Goal: Entertainment & Leisure: Consume media (video, audio)

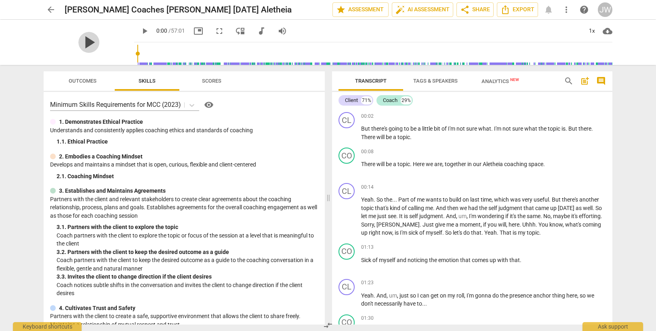
click at [82, 44] on span "play_arrow" at bounding box center [88, 42] width 21 height 21
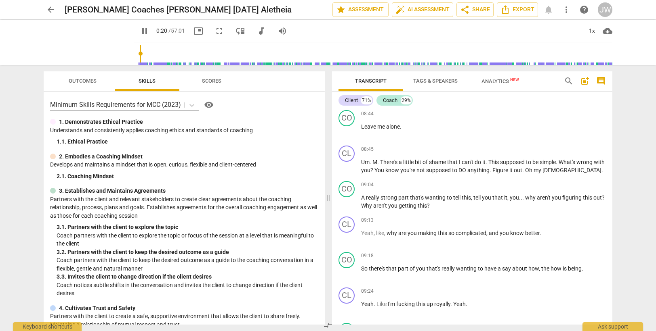
scroll to position [1817, 0]
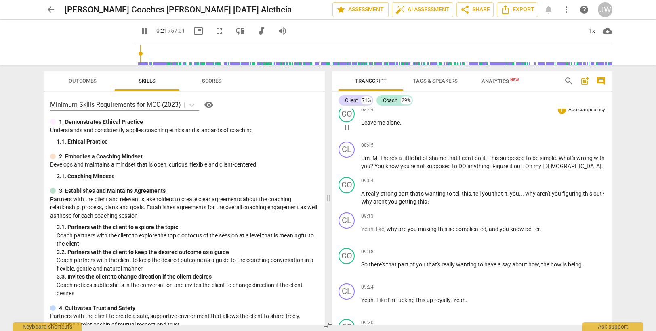
click at [380, 122] on span "me" at bounding box center [381, 123] width 9 height 6
drag, startPoint x: 363, startPoint y: 159, endPoint x: 374, endPoint y: 159, distance: 11.3
click at [374, 159] on p "Um . M . There's a little bit of shame that I can't do it . This supposed to be…" at bounding box center [483, 162] width 245 height 17
type input "534"
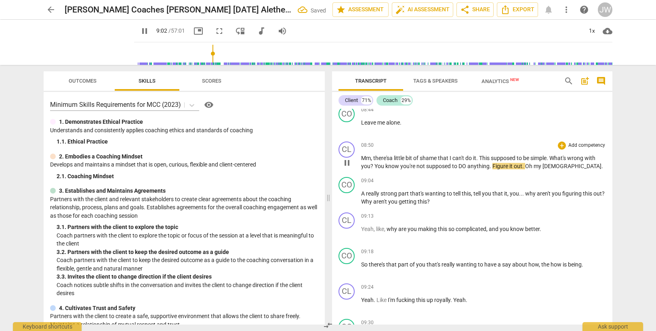
click at [490, 166] on span "." at bounding box center [490, 166] width 3 height 6
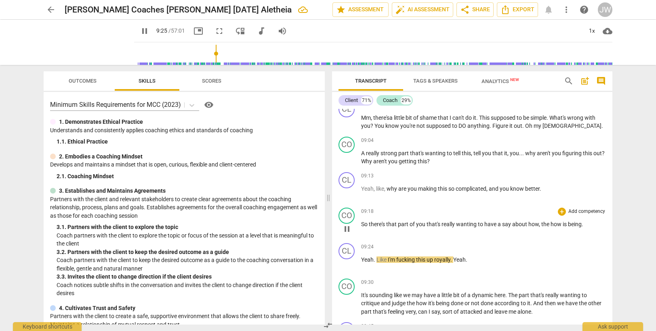
click at [563, 224] on span "is" at bounding box center [564, 224] width 5 height 6
type input "567"
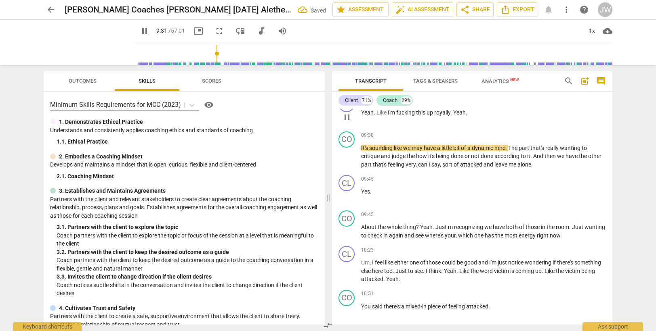
scroll to position [2019, 0]
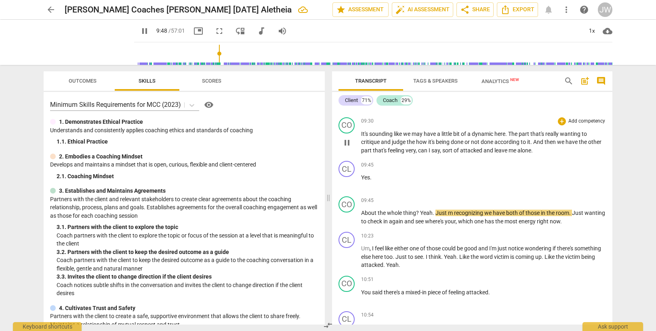
drag, startPoint x: 549, startPoint y: 151, endPoint x: 549, endPoint y: 146, distance: 4.8
click at [549, 151] on p "It's sounding like we may have a little bit of a dynamic here . The part that's…" at bounding box center [483, 142] width 245 height 25
type input "589"
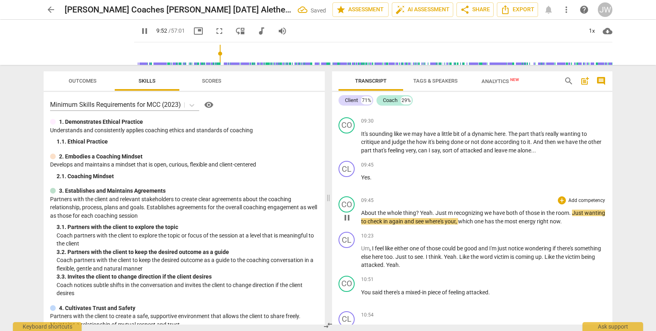
click at [362, 212] on span "About" at bounding box center [369, 213] width 17 height 6
type input "595"
click at [441, 213] on span "Just" at bounding box center [444, 213] width 13 height 6
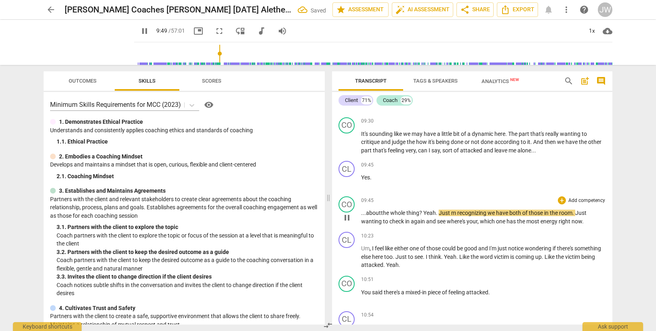
click at [458, 211] on span "recognizing" at bounding box center [472, 213] width 30 height 6
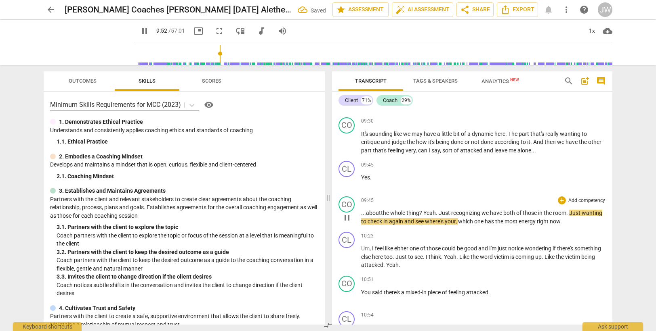
click at [566, 213] on span "room" at bounding box center [559, 213] width 13 height 6
click at [564, 221] on p "...about the whole thing ? Yeah . Just recognizing we have both of those in the…" at bounding box center [483, 217] width 245 height 17
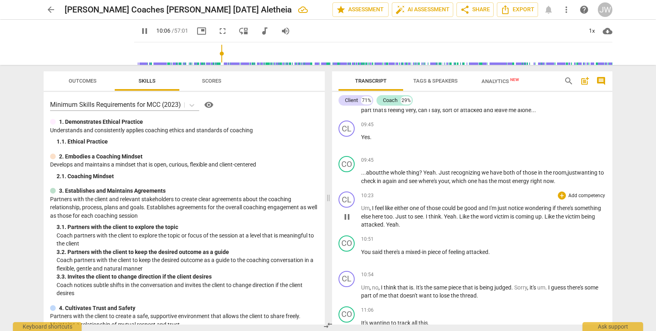
scroll to position [2100, 0]
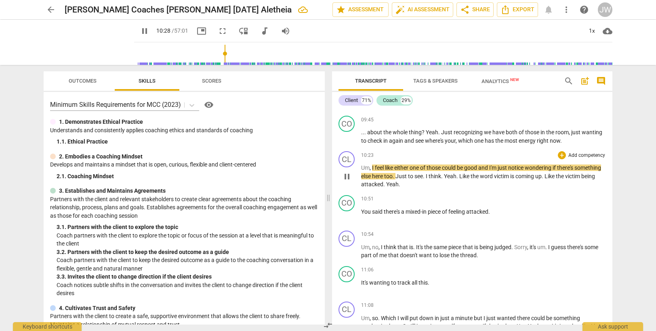
click at [478, 168] on span "good" at bounding box center [471, 168] width 14 height 6
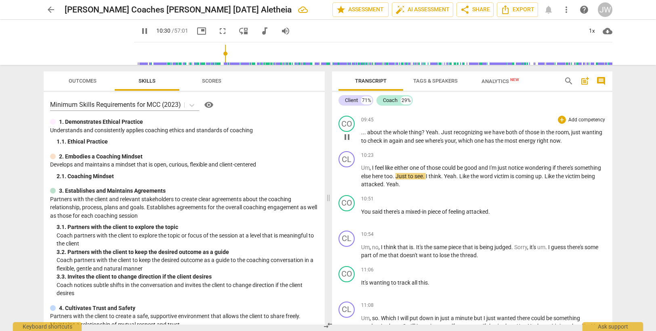
type input "630"
click at [408, 176] on span "Just" at bounding box center [401, 176] width 13 height 6
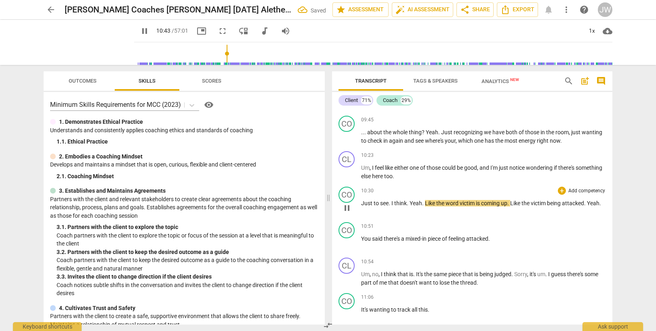
click at [361, 203] on span "Just" at bounding box center [367, 203] width 13 height 6
type input "644"
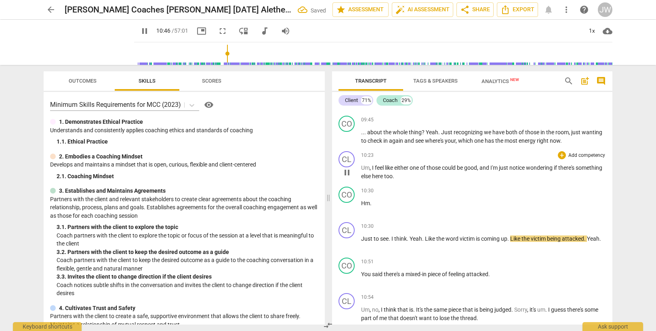
click at [384, 177] on span "here" at bounding box center [378, 176] width 12 height 6
click at [435, 175] on p "Um , I feel like either one of those could be good , and I'm just notice wonder…" at bounding box center [483, 172] width 245 height 17
type input "635"
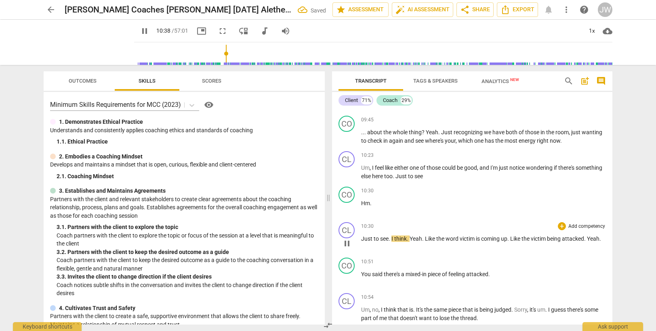
click at [392, 238] on span "I" at bounding box center [392, 239] width 3 height 6
type input "640"
click at [459, 176] on p "Um , I feel like either one of those could be good , and I'm just notice wonder…" at bounding box center [483, 172] width 245 height 17
type input "642"
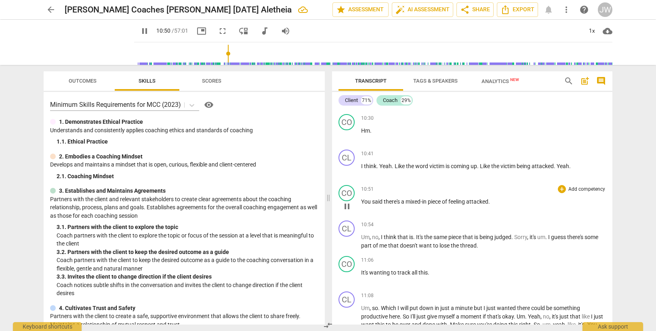
scroll to position [2180, 0]
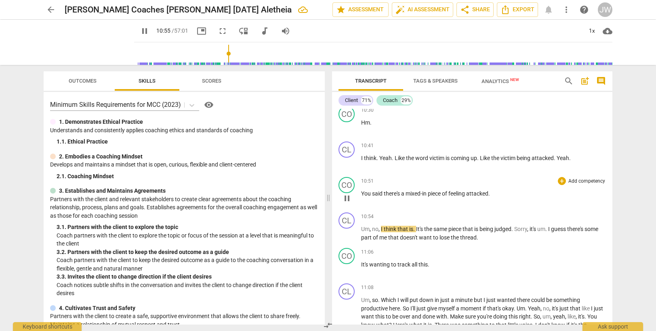
click at [493, 189] on div "10:51 + Add competency keyboard_arrow_right You said there's a mixed-in piece o…" at bounding box center [483, 191] width 245 height 29
click at [490, 192] on span "." at bounding box center [489, 194] width 2 height 6
type input "658"
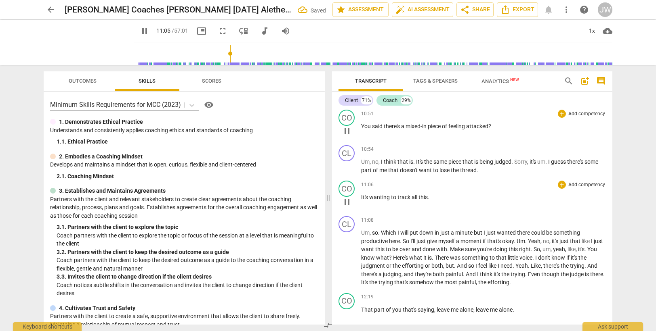
scroll to position [2261, 0]
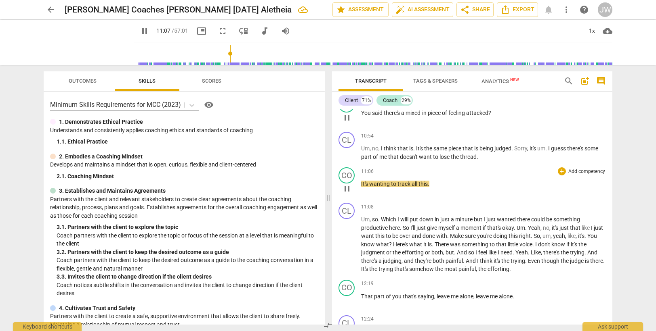
click at [362, 184] on span "It's" at bounding box center [365, 184] width 8 height 6
type input "669"
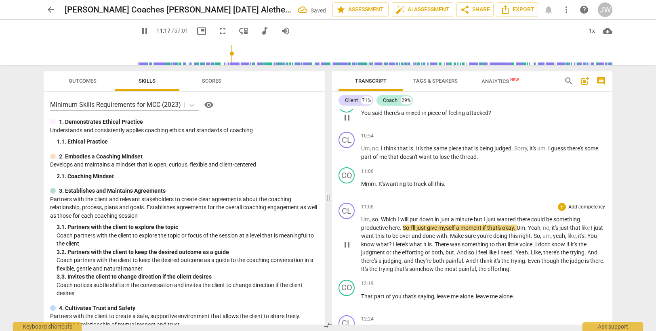
click at [399, 228] on span "here" at bounding box center [394, 228] width 11 height 6
type input "679"
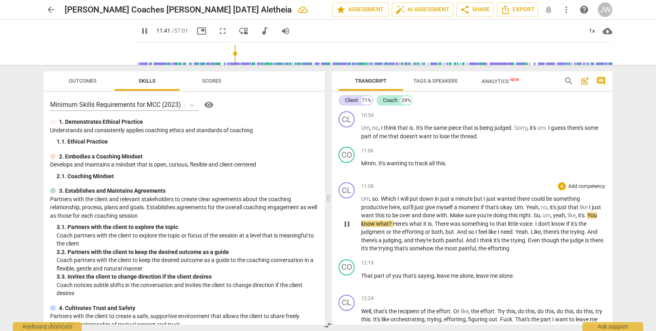
scroll to position [2301, 0]
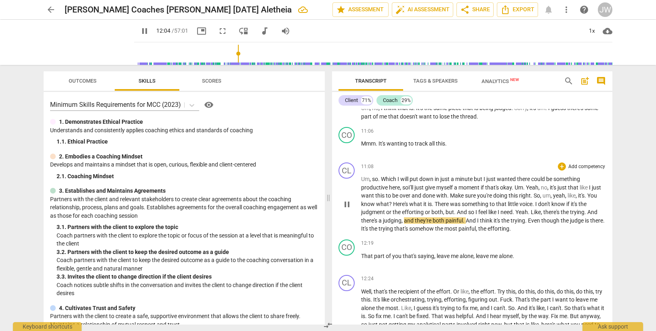
click at [380, 221] on span "a" at bounding box center [380, 221] width 4 height 6
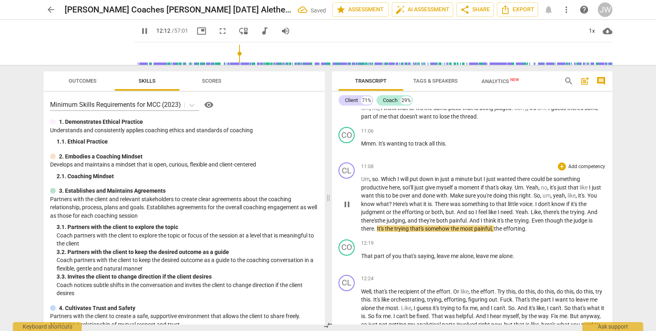
click at [377, 226] on span "It's" at bounding box center [381, 229] width 8 height 6
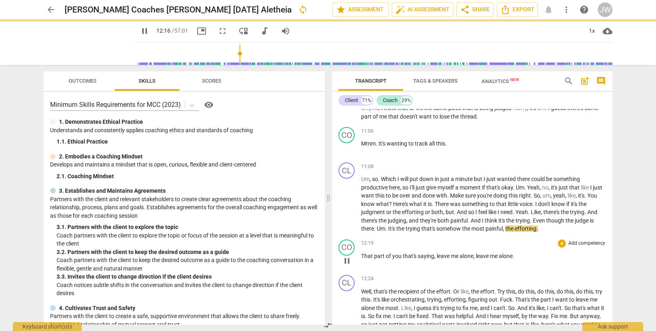
click at [438, 239] on div "CO play_arrow pause 12:19 + Add competency keyboard_arrow_right That part of yo…" at bounding box center [472, 255] width 280 height 36
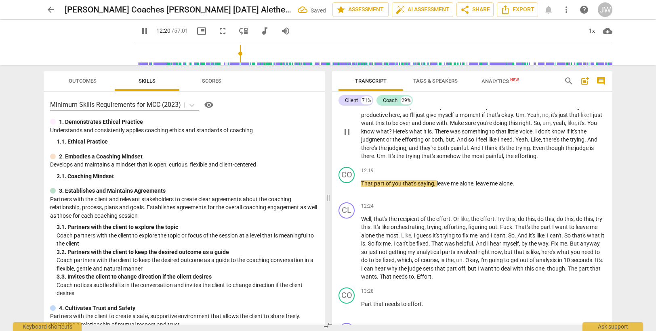
scroll to position [2382, 0]
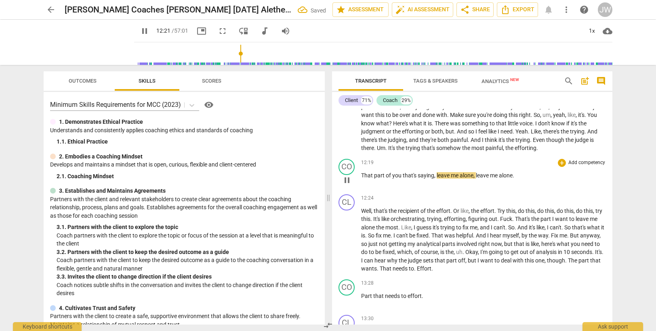
click at [362, 175] on span "That" at bounding box center [367, 175] width 13 height 6
type input "743"
click at [450, 212] on span "effort" at bounding box center [443, 211] width 14 height 6
type input "748"
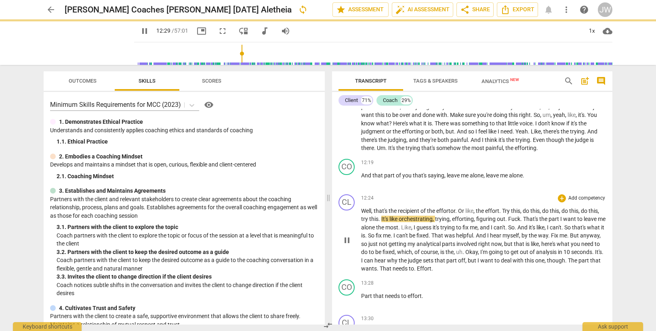
click at [485, 213] on span "the" at bounding box center [480, 211] width 9 height 6
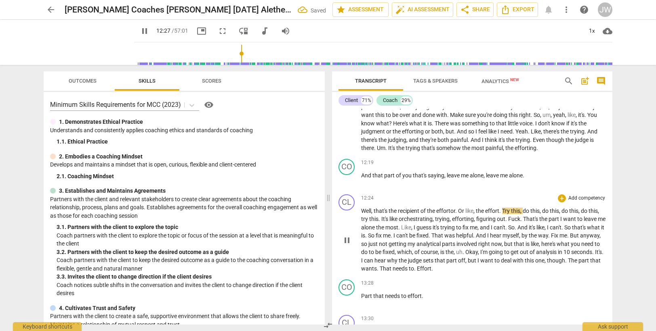
click at [501, 210] on span "." at bounding box center [500, 211] width 3 height 6
click at [528, 227] on span "can't" at bounding box center [522, 227] width 12 height 6
click at [492, 235] on span "helpful" at bounding box center [497, 236] width 17 height 6
click at [465, 237] on span "." at bounding box center [463, 236] width 3 height 6
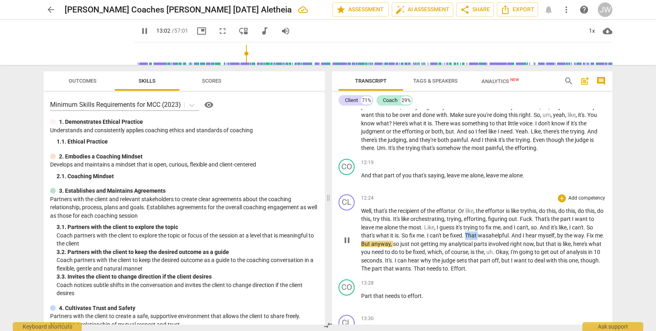
click at [465, 237] on span "." at bounding box center [463, 236] width 3 height 6
click at [400, 244] on span "so" at bounding box center [396, 244] width 7 height 6
click at [469, 270] on span "to" at bounding box center [466, 269] width 5 height 6
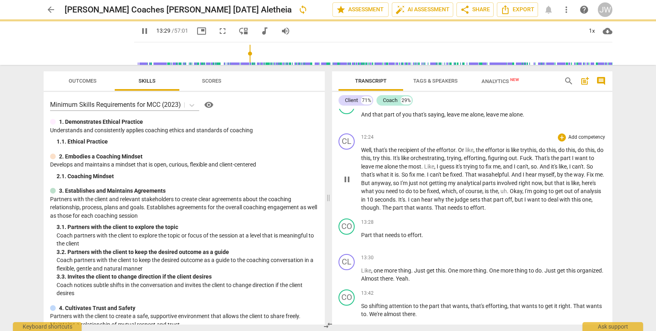
scroll to position [2503, 0]
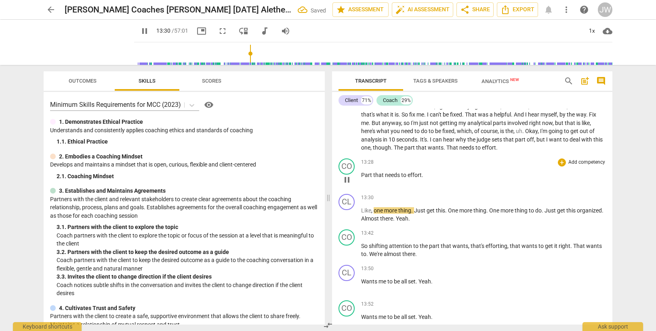
click at [362, 174] on span "Part" at bounding box center [367, 175] width 12 height 6
type input "812"
click at [408, 217] on span "Yeah" at bounding box center [402, 219] width 13 height 6
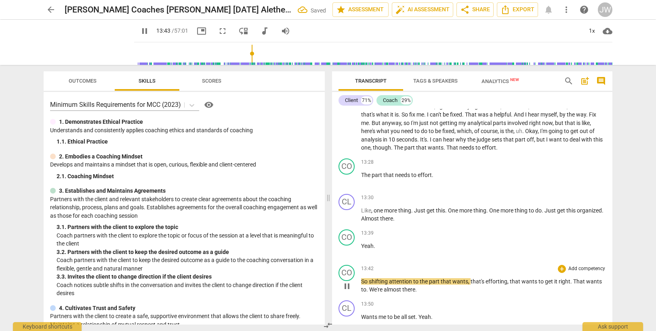
click at [362, 282] on span "So" at bounding box center [365, 282] width 8 height 6
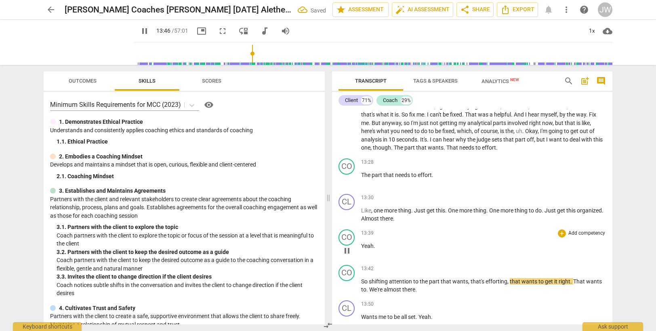
click at [388, 247] on p "Yeah ." at bounding box center [483, 246] width 245 height 8
type input "828"
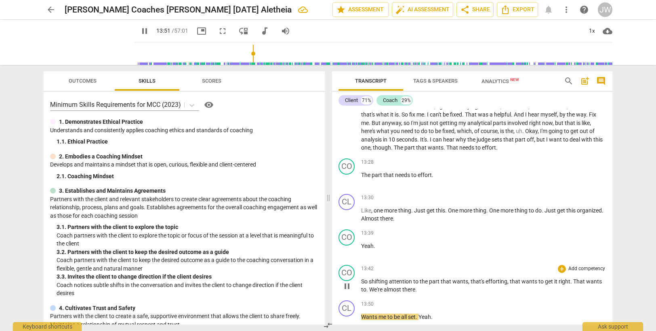
click at [362, 280] on span "So" at bounding box center [365, 282] width 8 height 6
type input "833"
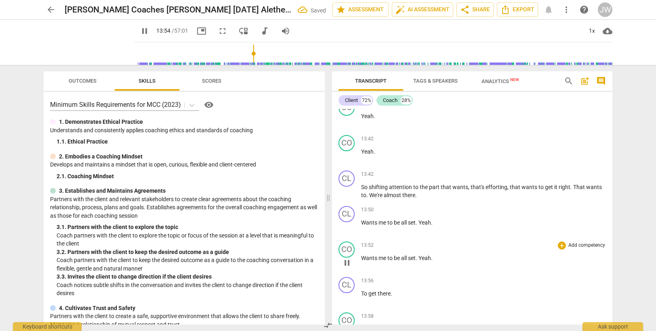
scroll to position [2627, 0]
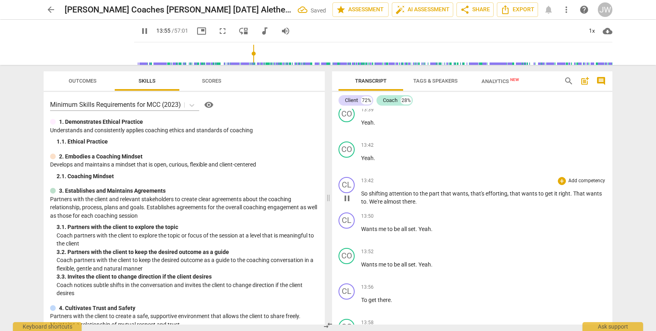
click at [423, 192] on span "the" at bounding box center [424, 194] width 9 height 6
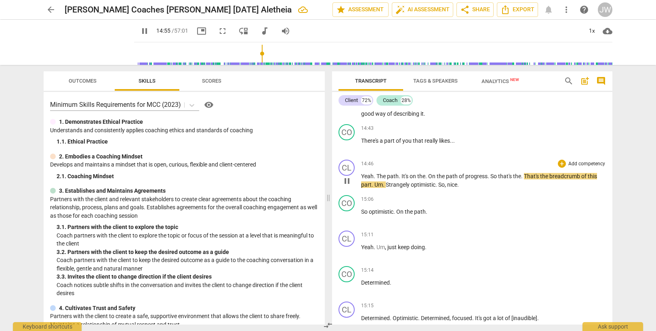
scroll to position [2990, 0]
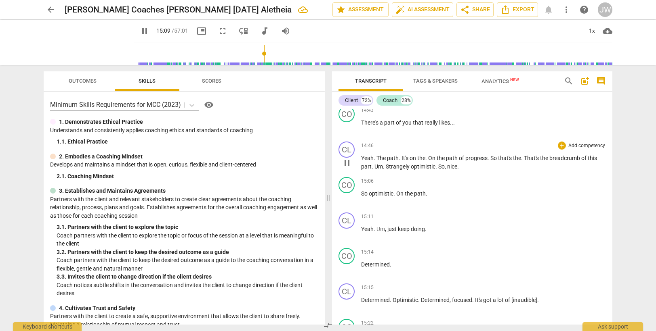
click at [452, 168] on span "nice" at bounding box center [452, 167] width 10 height 6
click at [465, 166] on p "Yeah . The path . It's on the . On the path of progress . So that's the . That'…" at bounding box center [483, 162] width 245 height 17
type input "909"
click at [388, 229] on span "just" at bounding box center [392, 229] width 10 height 6
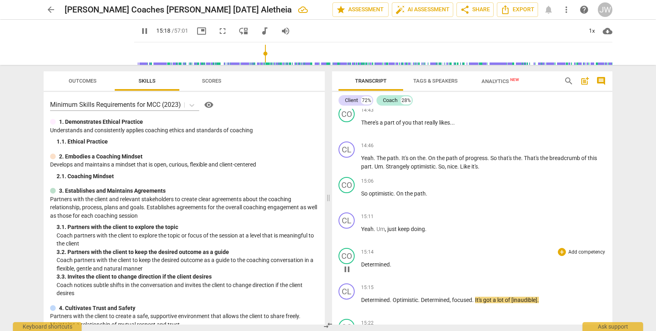
click at [399, 265] on p "Determined ." at bounding box center [483, 265] width 245 height 8
click at [370, 227] on span "Yeah" at bounding box center [367, 229] width 13 height 6
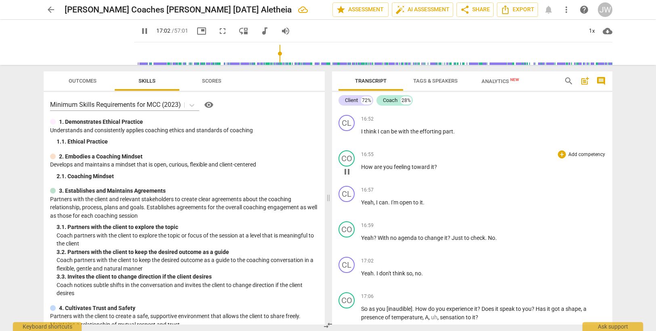
scroll to position [3879, 0]
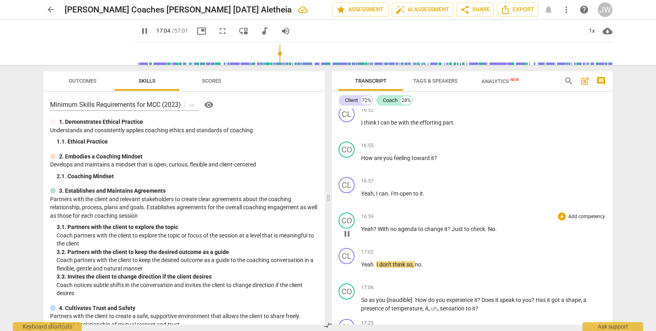
click at [490, 231] on span "No" at bounding box center [491, 229] width 7 height 6
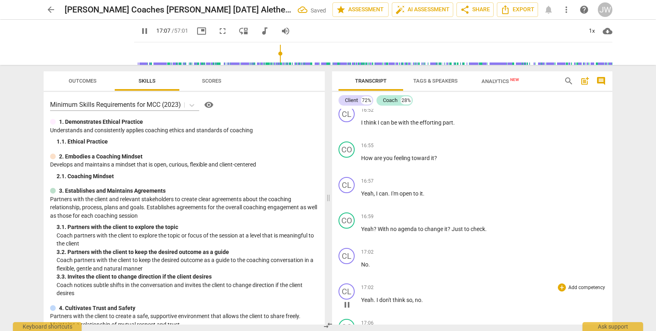
click at [361, 300] on div "CL play_arrow pause" at bounding box center [349, 298] width 23 height 29
click at [362, 300] on span "Yeah" at bounding box center [367, 300] width 13 height 6
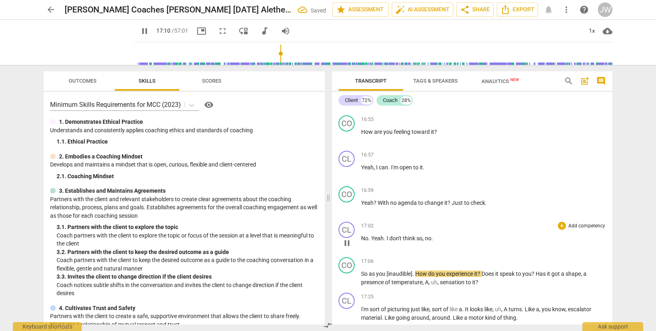
scroll to position [3919, 0]
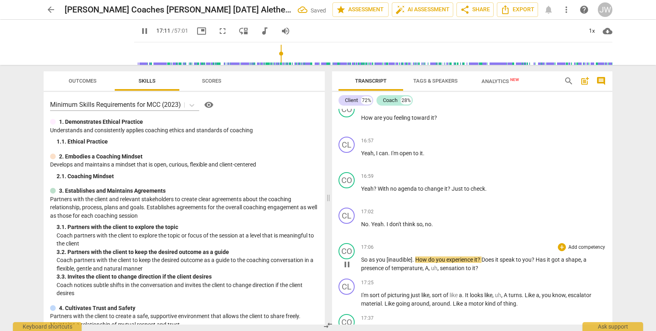
click at [371, 262] on span "as" at bounding box center [372, 260] width 7 height 6
drag, startPoint x: 426, startPoint y: 269, endPoint x: 432, endPoint y: 268, distance: 6.5
click at [432, 268] on p "So as you [inaudible] . How do you experience it ? Does it speak to you ? Has i…" at bounding box center [483, 264] width 245 height 17
type input "1044"
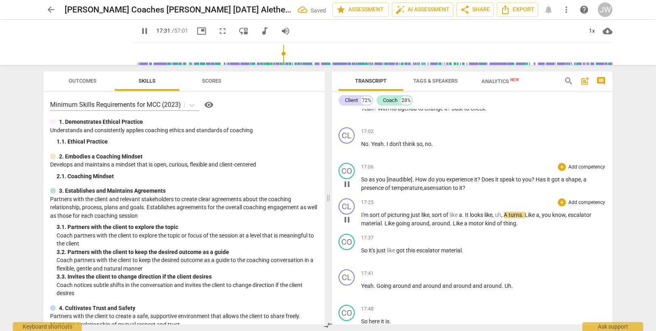
scroll to position [4000, 0]
click at [462, 214] on span "a" at bounding box center [460, 215] width 3 height 6
type input "1055"
click at [493, 215] on span "," at bounding box center [491, 215] width 2 height 6
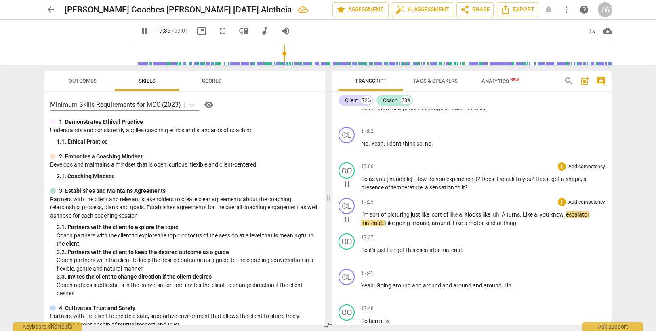
click at [455, 216] on span "like" at bounding box center [453, 215] width 9 height 6
click at [464, 215] on span at bounding box center [463, 215] width 1 height 6
click at [499, 216] on span "," at bounding box center [498, 215] width 2 height 6
drag, startPoint x: 522, startPoint y: 214, endPoint x: 527, endPoint y: 214, distance: 4.9
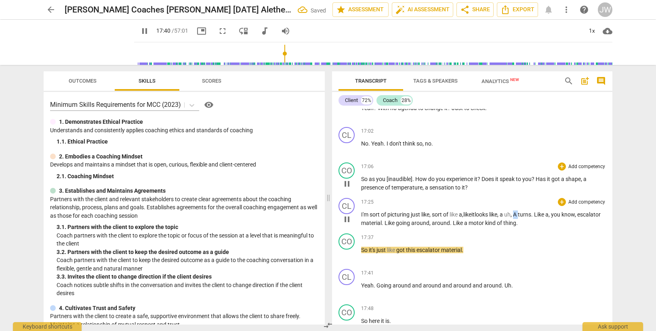
click at [527, 214] on p "I'm sort of picturing just like , sort of like a, like it looks like , a uh , A…" at bounding box center [483, 219] width 245 height 17
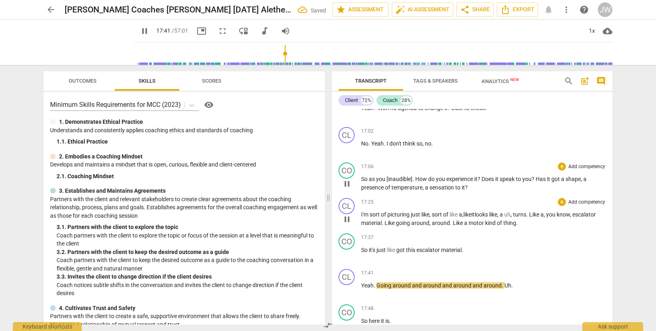
click at [430, 216] on span "," at bounding box center [430, 215] width 2 height 6
click at [397, 215] on span "picturing" at bounding box center [398, 215] width 23 height 6
click at [529, 215] on span "." at bounding box center [527, 215] width 3 height 6
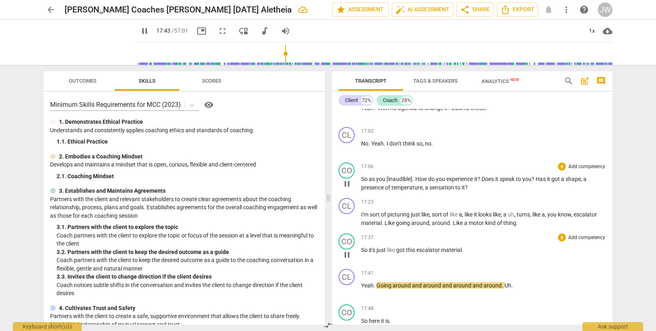
click at [463, 249] on span "." at bounding box center [462, 250] width 2 height 6
type input "1064"
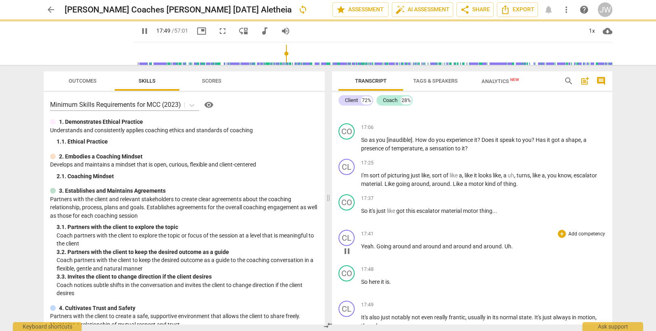
scroll to position [4080, 0]
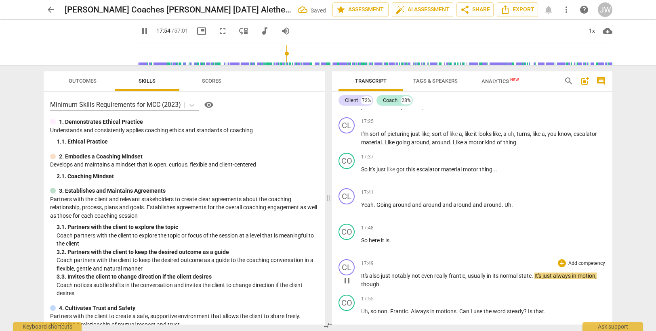
click at [486, 276] on span "usually" at bounding box center [477, 276] width 19 height 6
type input "1075"
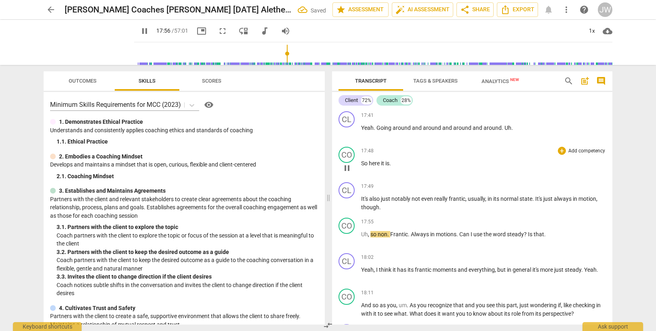
scroll to position [4161, 0]
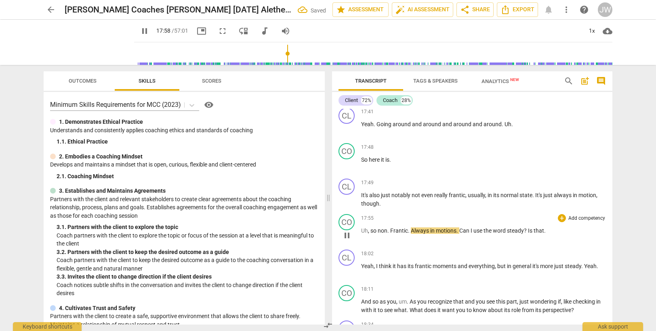
click at [386, 230] on span "non" at bounding box center [383, 231] width 10 height 6
type input "1080"
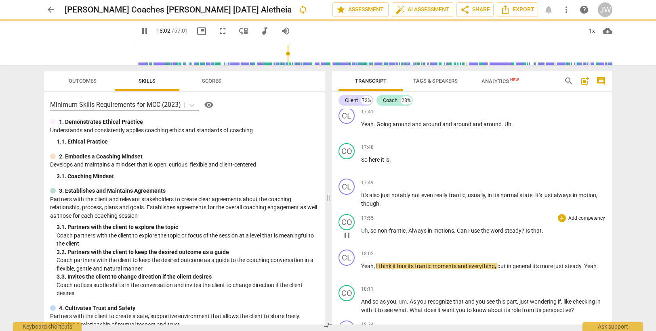
click at [451, 231] on span "motions" at bounding box center [443, 231] width 21 height 6
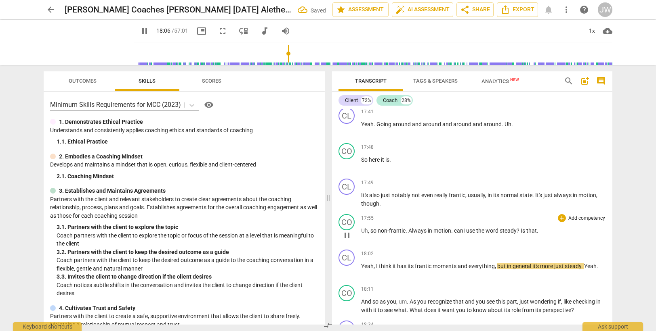
drag, startPoint x: 538, startPoint y: 232, endPoint x: 539, endPoint y: 218, distance: 13.8
click at [538, 232] on span "." at bounding box center [538, 231] width 2 height 6
click at [544, 232] on p "Uh , so non- frantic . Always in motion . can I use the word steady ? Is that..…" at bounding box center [483, 231] width 245 height 8
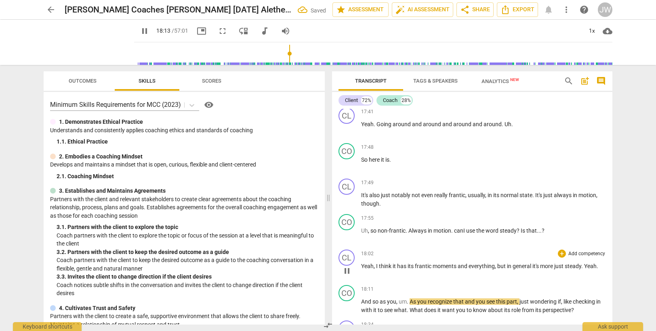
scroll to position [4242, 0]
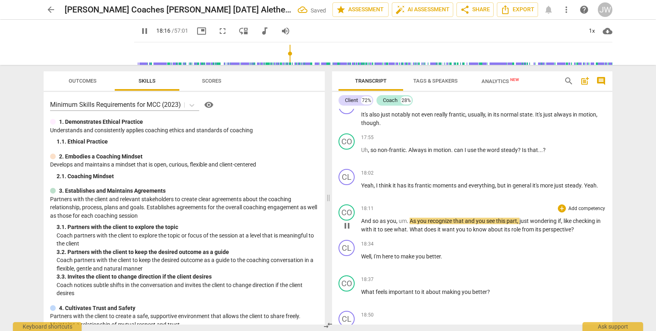
click at [407, 221] on span "um" at bounding box center [403, 221] width 8 height 6
type input "1097"
click at [406, 230] on span "what" at bounding box center [400, 230] width 13 height 6
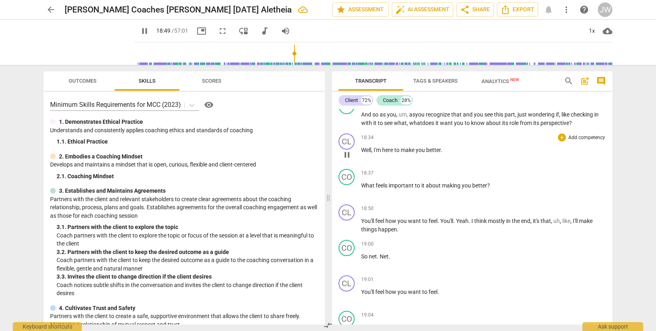
scroll to position [4363, 0]
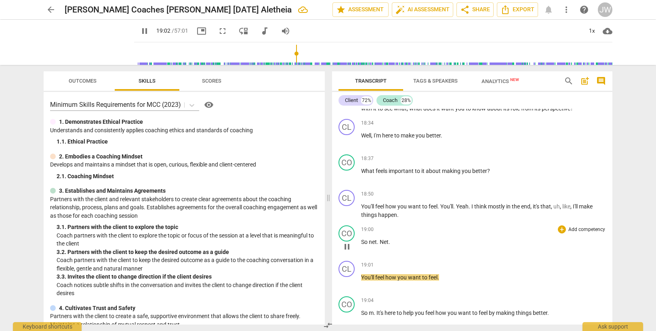
click at [362, 241] on span "So" at bounding box center [365, 242] width 8 height 6
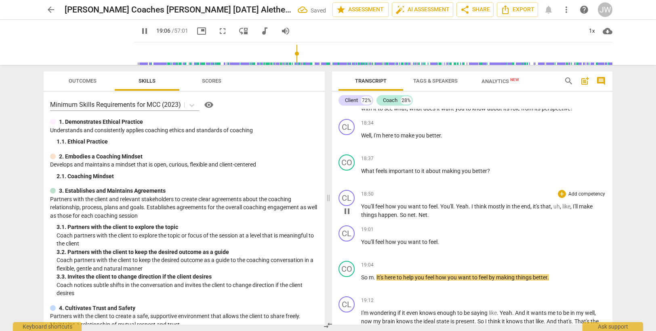
click at [400, 214] on span "So" at bounding box center [404, 215] width 8 height 6
click at [415, 214] on span "." at bounding box center [416, 215] width 3 height 6
type input "1148"
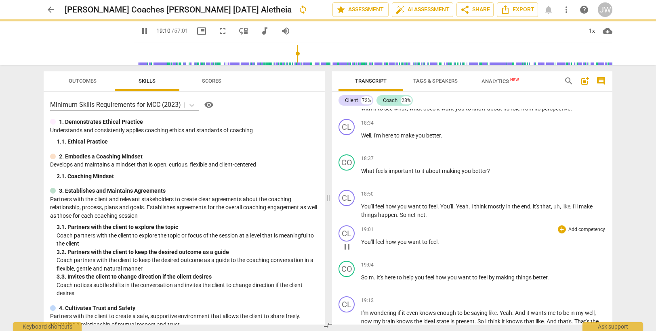
click at [364, 242] on span "You'll" at bounding box center [368, 242] width 14 height 6
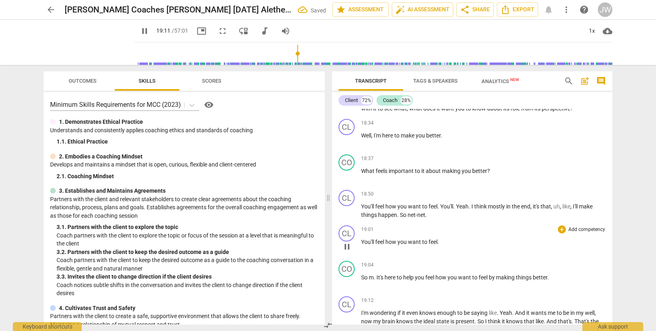
type input "1152"
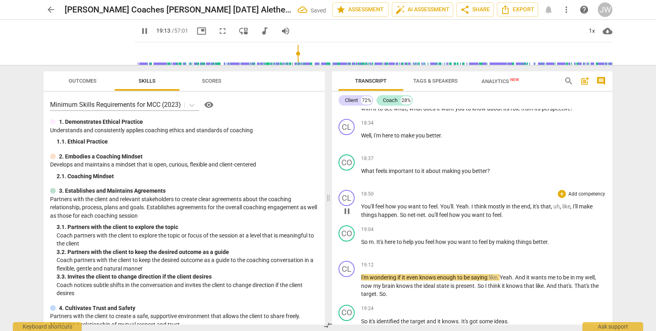
click at [428, 215] on span "ou'll" at bounding box center [433, 215] width 11 height 6
type input "1155"
click at [431, 214] on span "ou'll" at bounding box center [434, 215] width 10 height 6
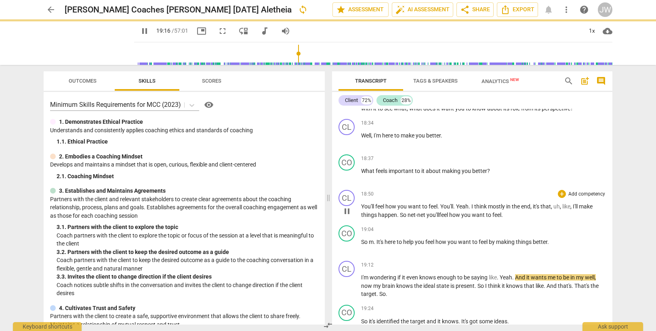
click at [431, 214] on span "ou'll" at bounding box center [434, 215] width 10 height 6
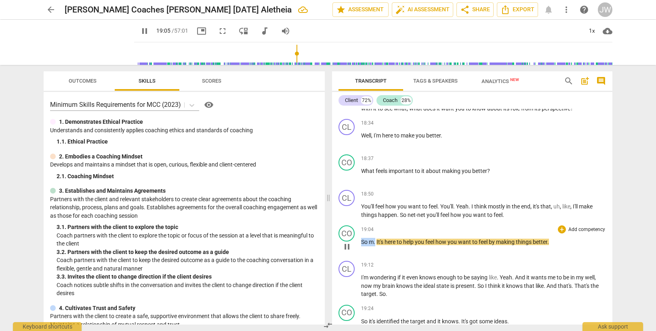
drag, startPoint x: 362, startPoint y: 242, endPoint x: 375, endPoint y: 241, distance: 13.8
click at [375, 241] on p "So m . It's here to help you feel how you want to feel by making things better ." at bounding box center [483, 242] width 245 height 8
type input "1147"
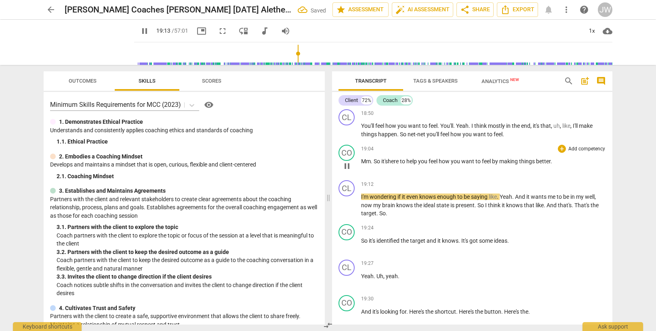
scroll to position [4484, 0]
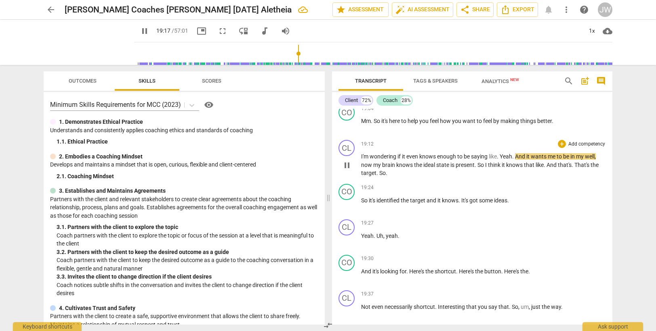
click at [498, 157] on span "." at bounding box center [498, 156] width 3 height 6
type input "1158"
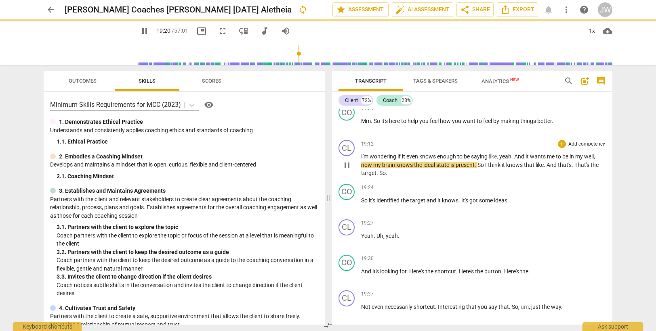
click at [511, 157] on span "yeah" at bounding box center [505, 156] width 12 height 6
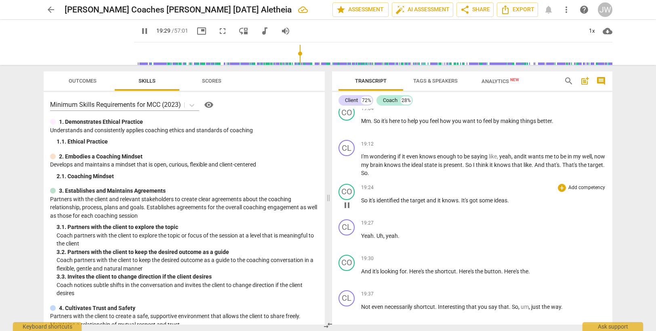
click at [507, 200] on span "ideas" at bounding box center [500, 200] width 13 height 6
type input "1171"
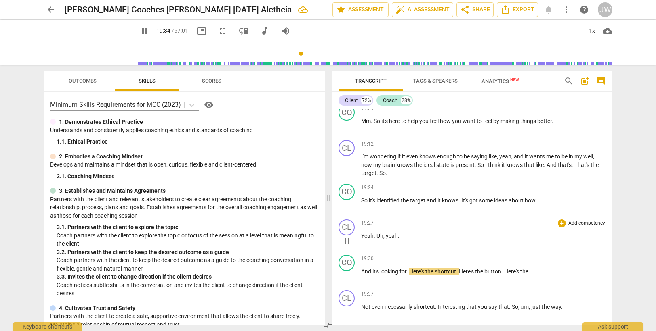
click at [439, 229] on div "19:27 + Add competency keyboard_arrow_right Yeah . Uh , yeah ." at bounding box center [483, 234] width 245 height 29
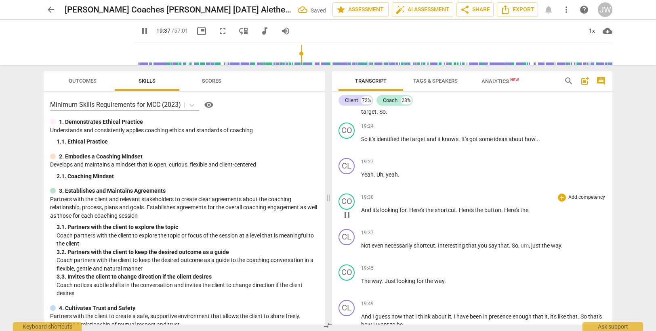
scroll to position [4565, 0]
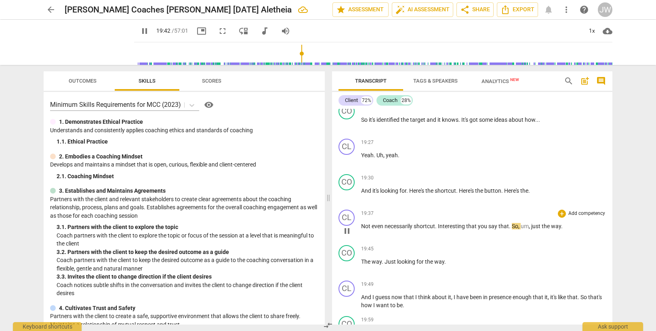
click at [511, 225] on span "." at bounding box center [510, 226] width 3 height 6
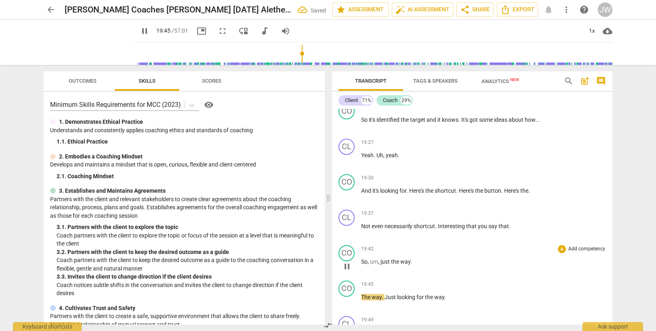
click at [362, 261] on span "So" at bounding box center [364, 262] width 6 height 6
type input "1186"
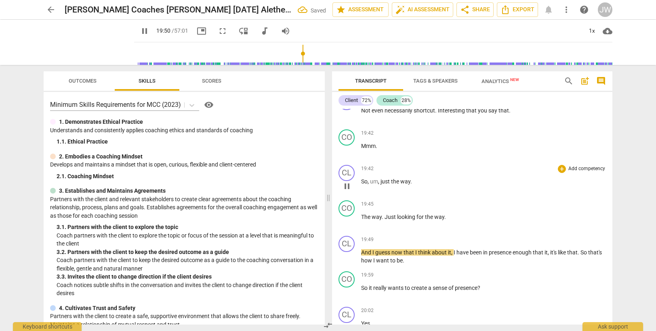
scroll to position [4686, 0]
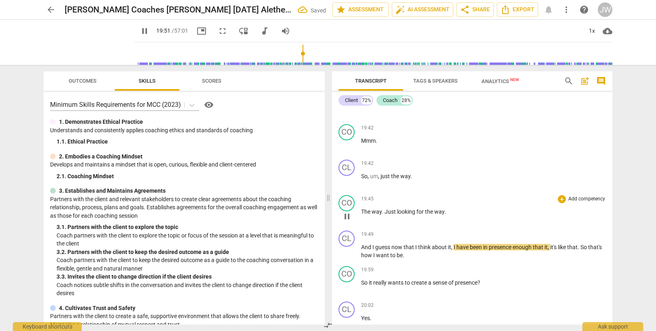
click at [372, 212] on span "way" at bounding box center [376, 212] width 10 height 6
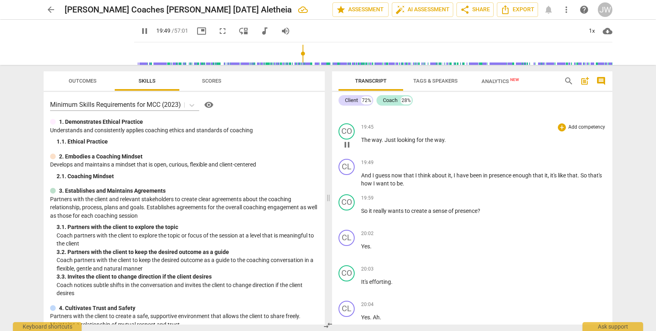
scroll to position [4767, 0]
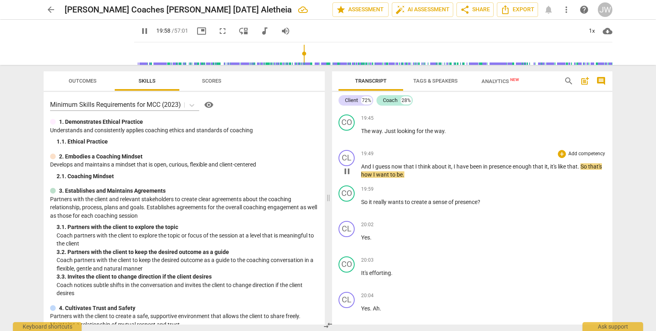
click at [567, 166] on span "like" at bounding box center [562, 167] width 9 height 6
type input "1200"
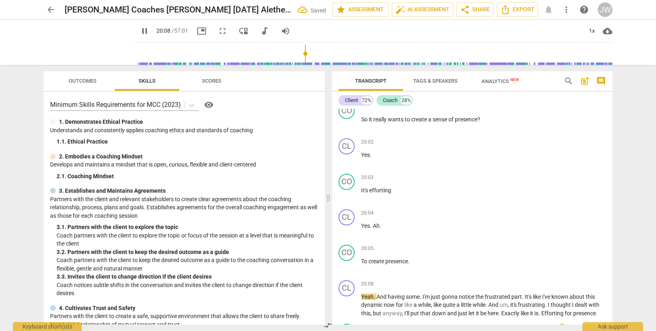
scroll to position [4837, 0]
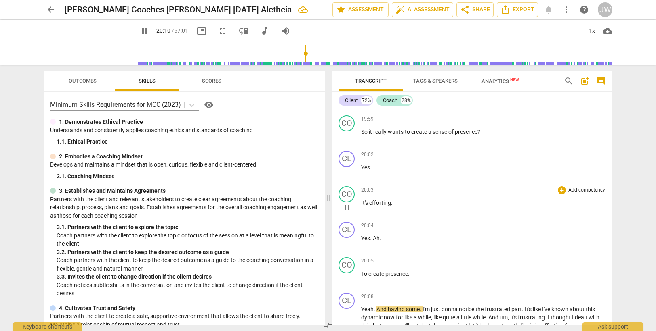
click at [383, 201] on span "efforting" at bounding box center [380, 203] width 22 height 6
click at [382, 239] on p "Yes . Ah ." at bounding box center [483, 239] width 245 height 8
type input "1207"
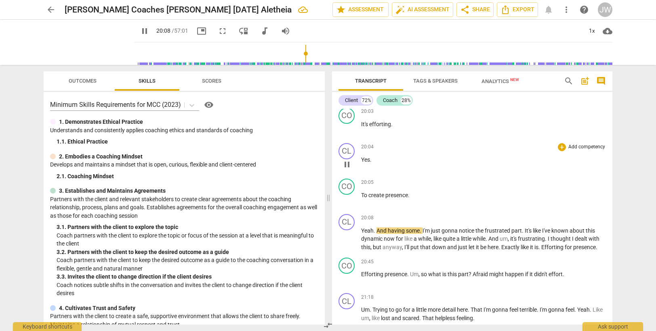
scroll to position [4918, 0]
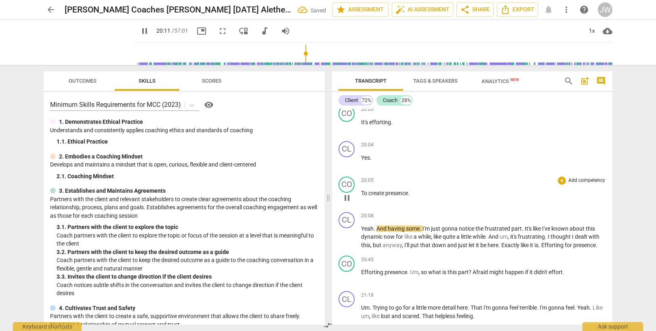
click at [413, 194] on p "To create presence ." at bounding box center [483, 193] width 245 height 8
type input "1212"
click at [378, 228] on span "And" at bounding box center [381, 229] width 11 height 6
type input "1216"
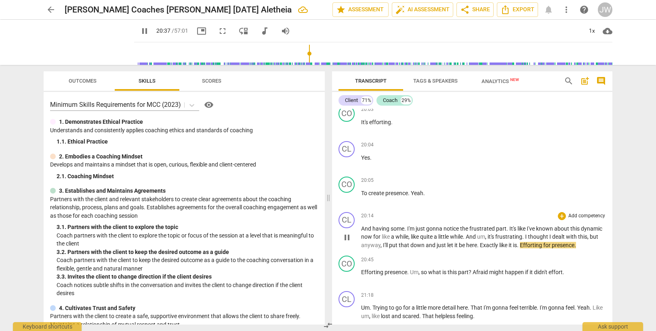
click at [477, 245] on span "here" at bounding box center [471, 245] width 11 height 6
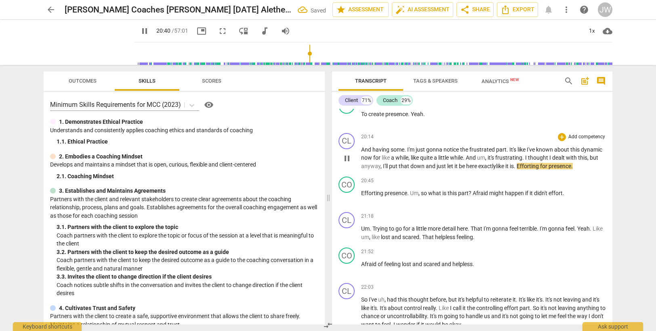
scroll to position [4999, 0]
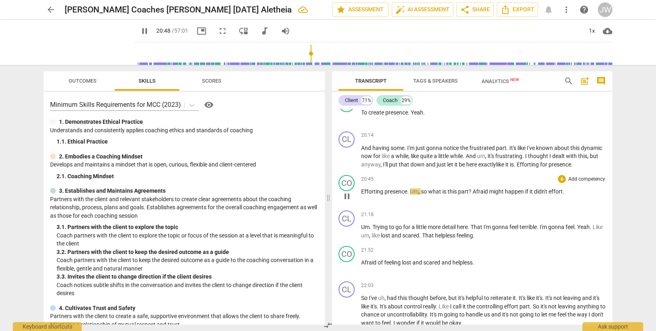
click at [384, 192] on span "Efforting" at bounding box center [372, 192] width 23 height 6
type input "1249"
drag, startPoint x: 420, startPoint y: 191, endPoint x: 432, endPoint y: 190, distance: 12.1
click at [432, 190] on p "Efforting for presence . Um , so what is this part ? Afraid might happen if it …" at bounding box center [483, 192] width 245 height 8
click at [468, 191] on span "?" at bounding box center [466, 192] width 4 height 6
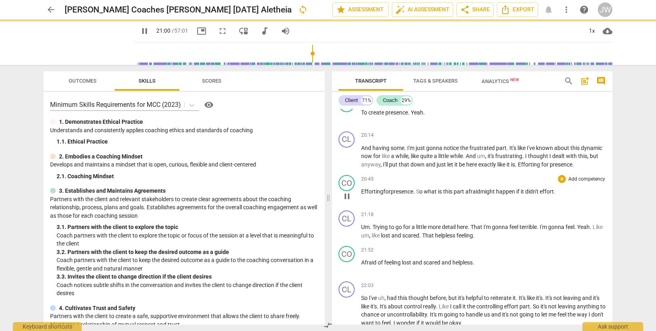
click at [562, 193] on p "Efforting for presence . S o what is this part afraid might happen if it didn't…" at bounding box center [483, 192] width 245 height 8
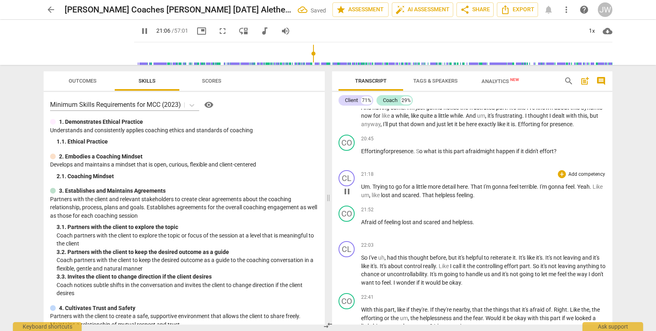
scroll to position [5079, 0]
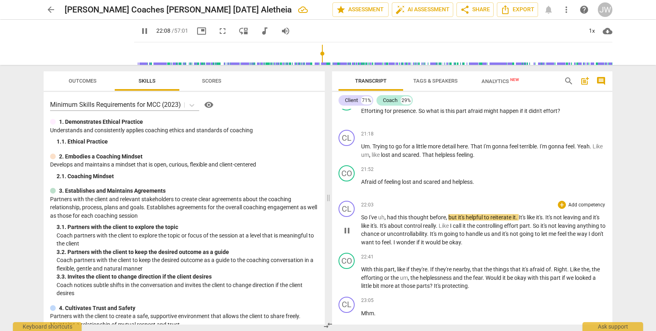
click at [387, 218] on span "had" at bounding box center [392, 217] width 11 height 6
type input "1329"
click at [455, 221] on p "So I've had this thought before , but it's helpful to reiterate it . It's like …" at bounding box center [483, 230] width 245 height 33
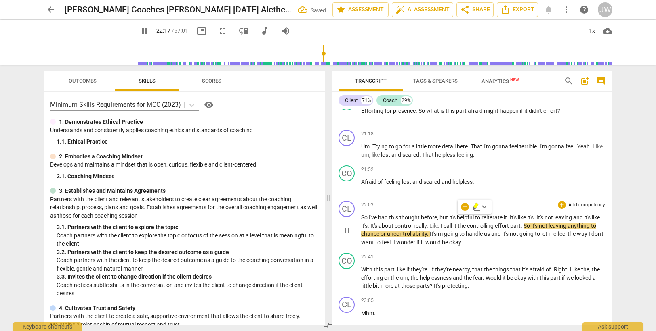
click at [452, 217] on span "it's" at bounding box center [453, 217] width 8 height 6
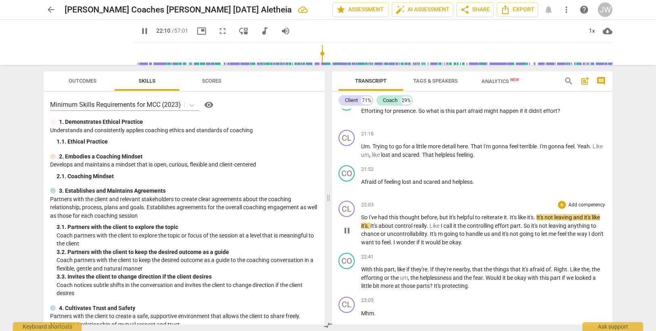
click at [536, 217] on span "." at bounding box center [534, 217] width 3 height 6
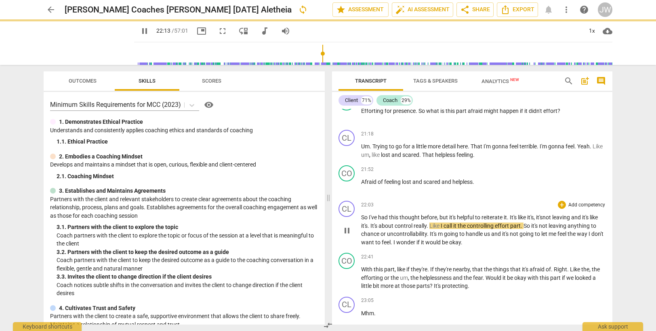
click at [582, 218] on span "and" at bounding box center [576, 217] width 11 height 6
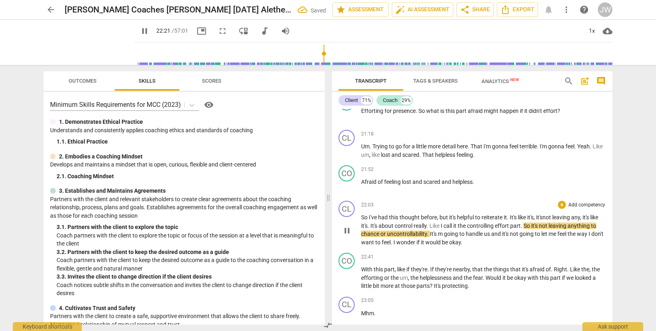
click at [453, 223] on span "call" at bounding box center [448, 226] width 10 height 6
click at [510, 227] on span "effort" at bounding box center [502, 226] width 15 height 6
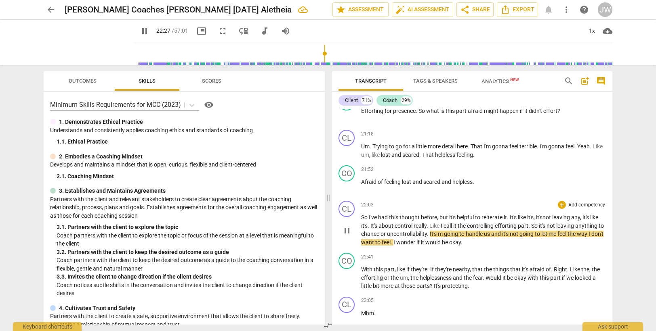
click at [444, 233] on span "m" at bounding box center [441, 234] width 6 height 6
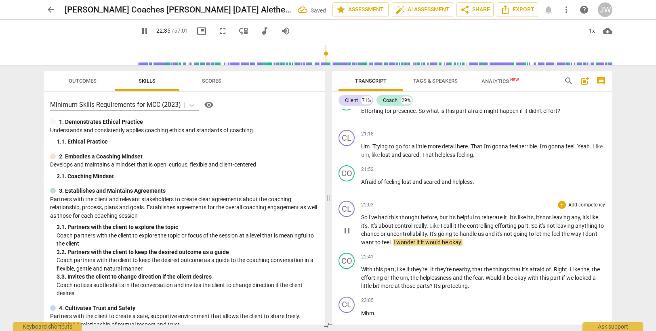
click at [478, 235] on span "handle" at bounding box center [468, 234] width 18 height 6
click at [396, 242] on span "I" at bounding box center [394, 242] width 3 height 6
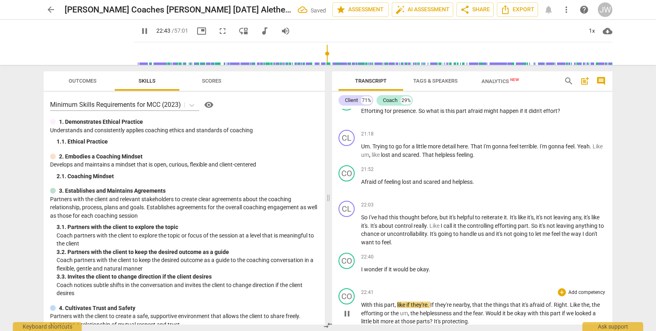
drag, startPoint x: 365, startPoint y: 306, endPoint x: 365, endPoint y: 302, distance: 4.4
click at [365, 306] on span "With" at bounding box center [367, 305] width 13 height 6
type input "1365"
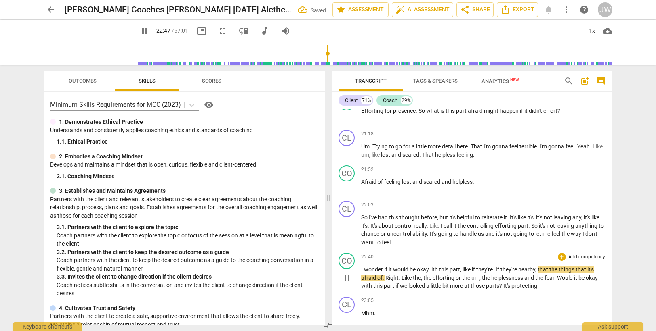
drag, startPoint x: 430, startPoint y: 270, endPoint x: 431, endPoint y: 251, distance: 19.4
click at [430, 270] on span "." at bounding box center [429, 269] width 3 height 6
type input "1369"
click at [497, 269] on span "." at bounding box center [496, 269] width 3 height 6
click at [518, 270] on span "they're" at bounding box center [509, 269] width 18 height 6
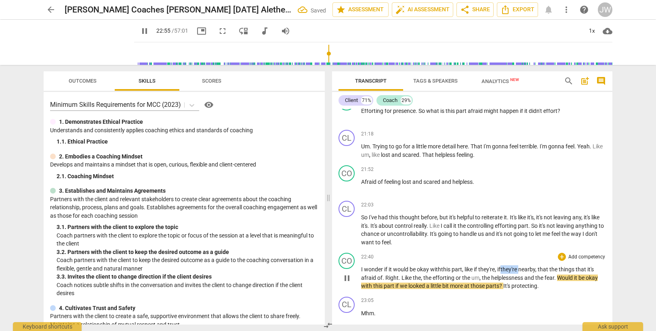
click at [518, 270] on span "they're" at bounding box center [509, 269] width 18 height 6
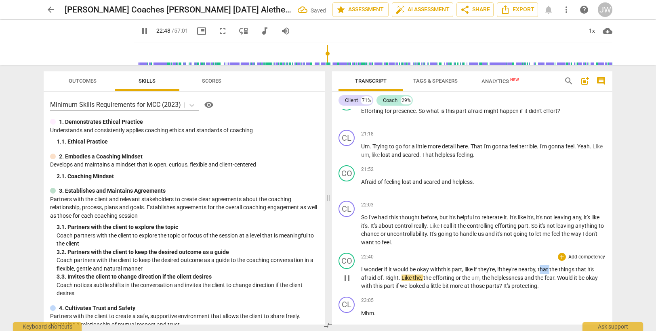
drag, startPoint x: 543, startPoint y: 271, endPoint x: 553, endPoint y: 270, distance: 10.1
click at [553, 270] on p "I wonder if it would be okay w ith this part , like if they're, if they're near…" at bounding box center [483, 278] width 245 height 25
click at [366, 279] on span "of" at bounding box center [363, 278] width 5 height 6
click at [479, 285] on span "?" at bounding box center [478, 286] width 4 height 6
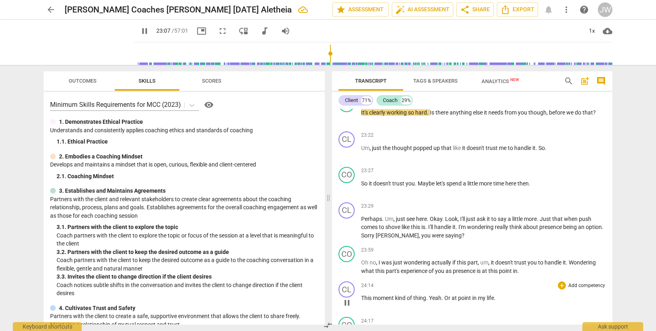
click at [518, 286] on div "24:14 + Add competency keyboard_arrow_right" at bounding box center [483, 286] width 245 height 8
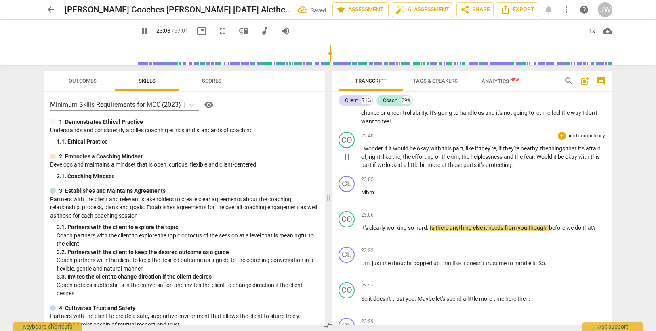
scroll to position [5154, 0]
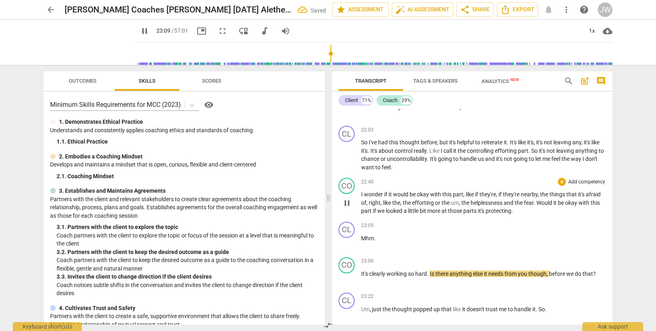
click at [516, 213] on p "I wonder if it would be okay with this part , like if they're , if they're near…" at bounding box center [483, 203] width 245 height 25
type input "1390"
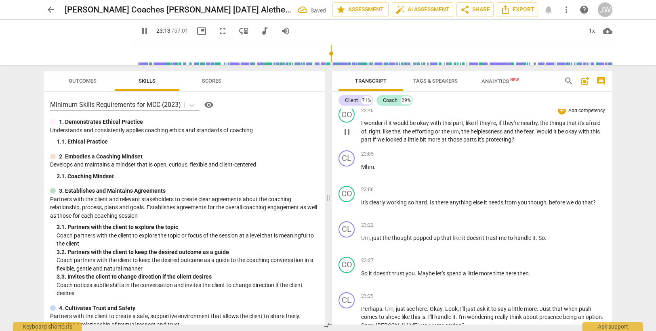
scroll to position [5235, 0]
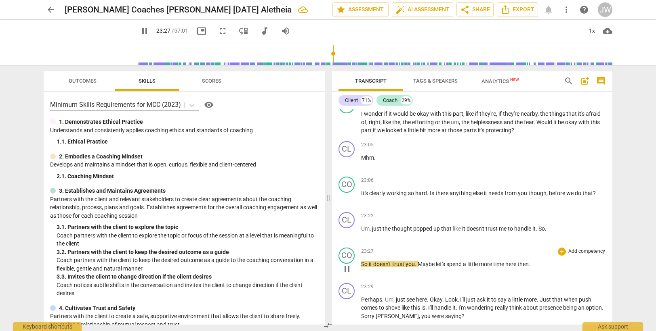
click at [362, 264] on span "So" at bounding box center [365, 264] width 8 height 6
type input "1410"
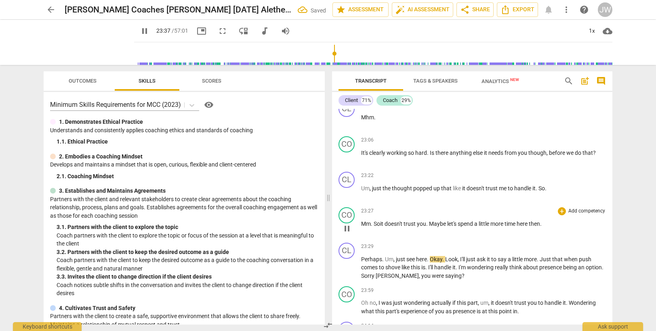
click at [547, 223] on p "Mm. So it doesn't trust you . Maybe let's spend a little more time here then ." at bounding box center [483, 224] width 245 height 8
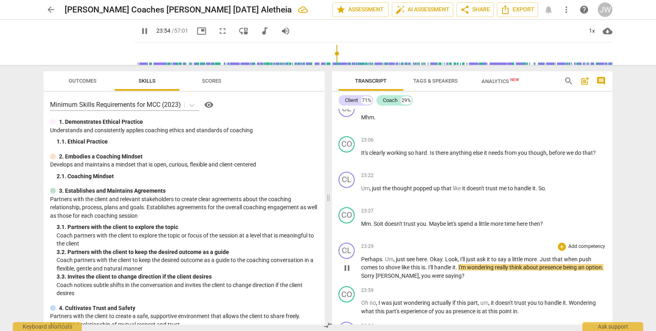
click at [461, 268] on span "I'm" at bounding box center [462, 267] width 8 height 6
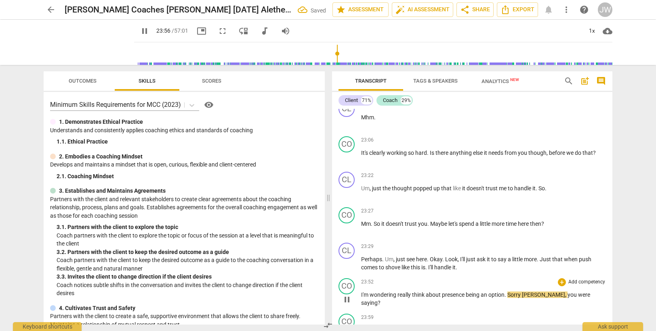
click at [398, 295] on span "really" at bounding box center [404, 295] width 15 height 6
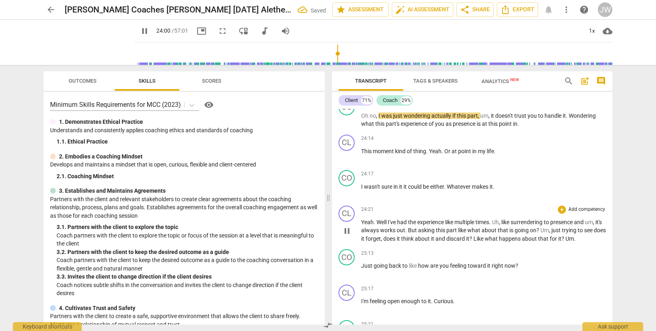
scroll to position [5453, 0]
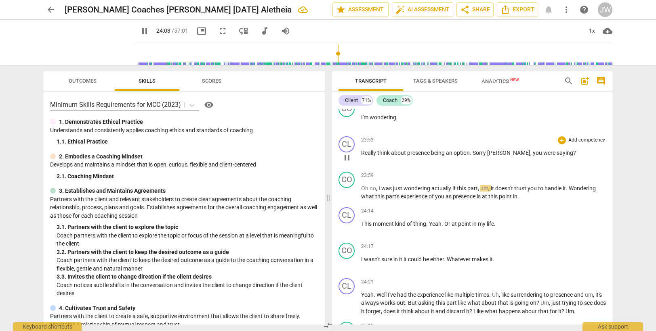
click at [361, 152] on span "Really" at bounding box center [369, 153] width 16 height 6
type input "1446"
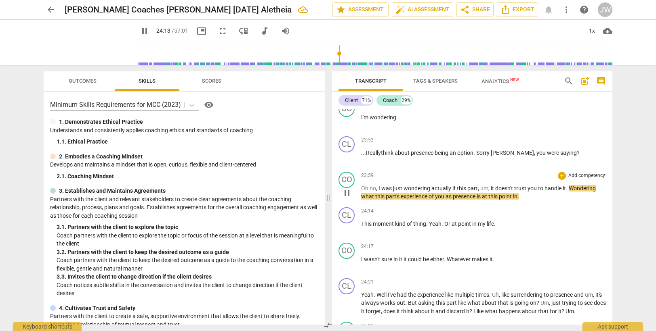
click at [444, 190] on span "actually" at bounding box center [441, 188] width 21 height 6
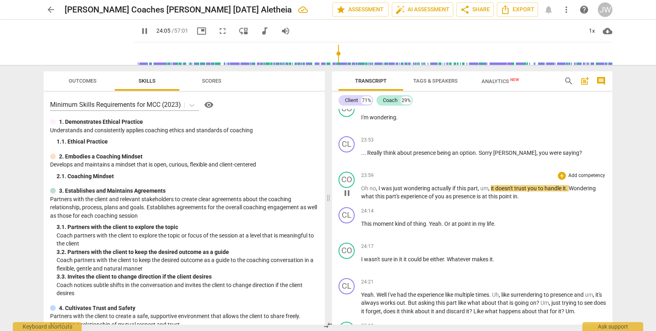
click at [491, 189] on span "it" at bounding box center [493, 188] width 4 height 6
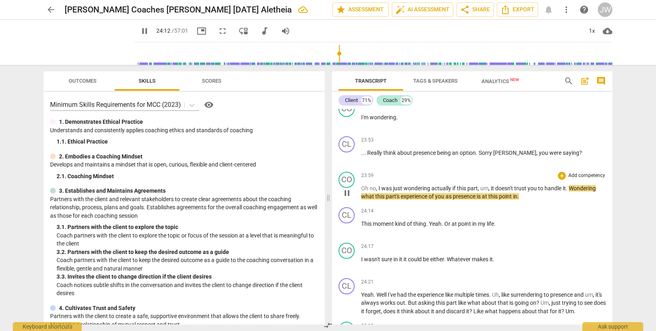
click at [519, 195] on span "." at bounding box center [518, 196] width 2 height 6
type input "1454"
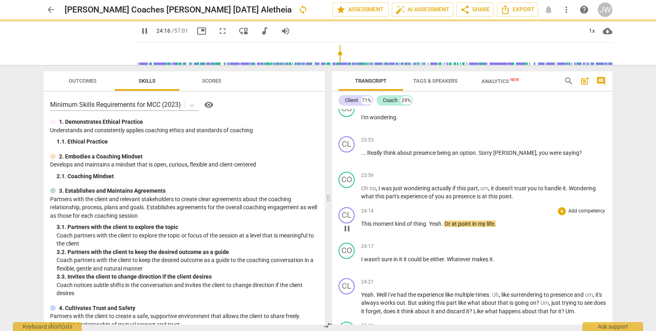
click at [364, 223] on span "This" at bounding box center [367, 224] width 12 height 6
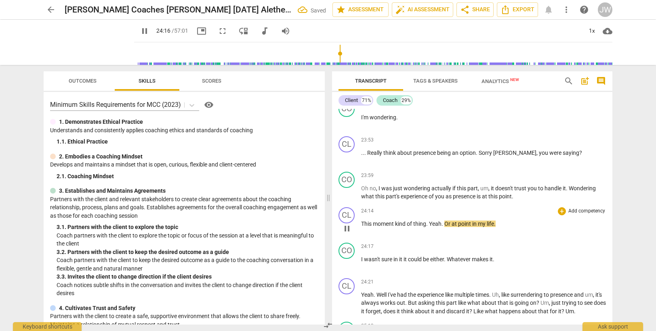
type input "1457"
click at [421, 223] on span "thing" at bounding box center [424, 224] width 13 height 6
click at [436, 223] on span "Yeah" at bounding box center [440, 224] width 13 height 6
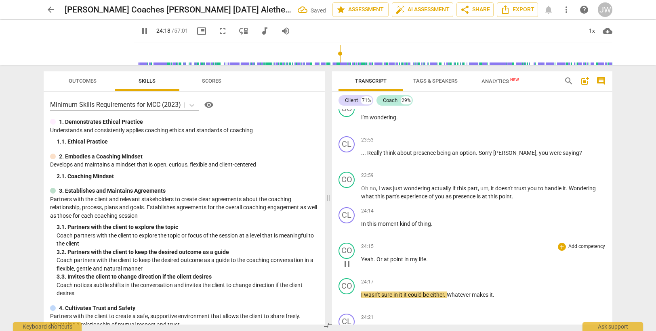
click at [389, 256] on div "24:15 + Add competency keyboard_arrow_right Yeah . Or at point in my life ." at bounding box center [483, 257] width 245 height 29
click at [376, 258] on span "Or" at bounding box center [379, 259] width 7 height 6
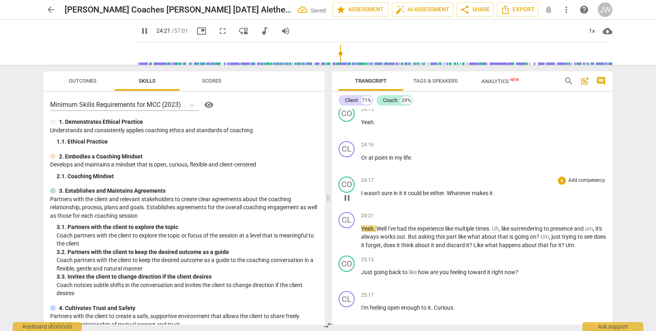
scroll to position [5550, 0]
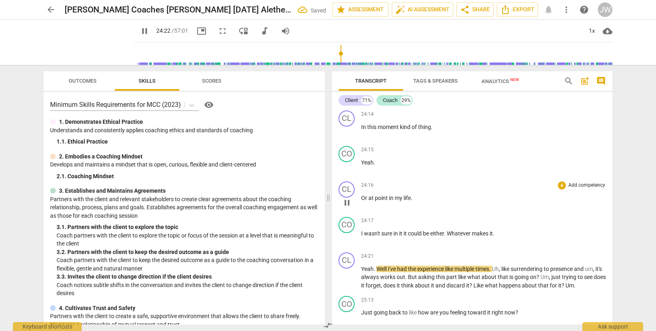
click at [372, 199] on span "at" at bounding box center [371, 198] width 6 height 6
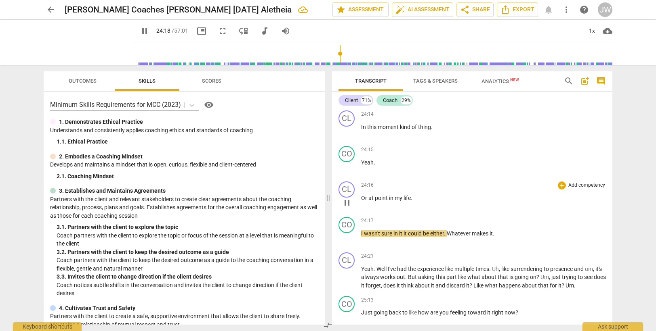
click at [374, 198] on span "at" at bounding box center [371, 198] width 6 height 6
type input "1459"
click at [414, 197] on p "Or point in my life ." at bounding box center [483, 198] width 245 height 8
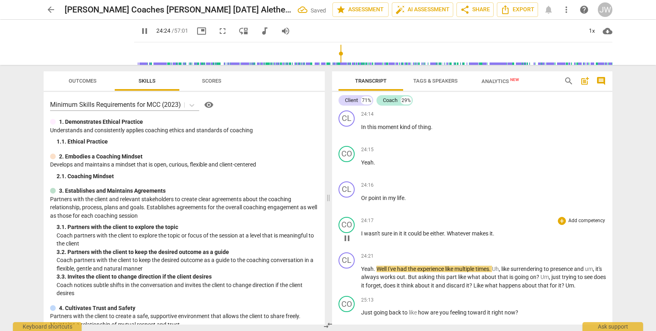
click at [363, 233] on span "I" at bounding box center [362, 234] width 3 height 6
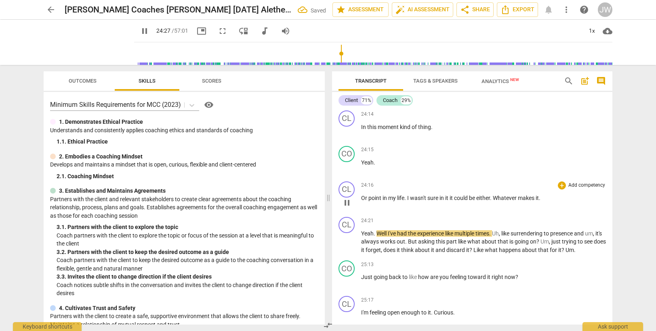
click at [409, 199] on span "I" at bounding box center [408, 198] width 3 height 6
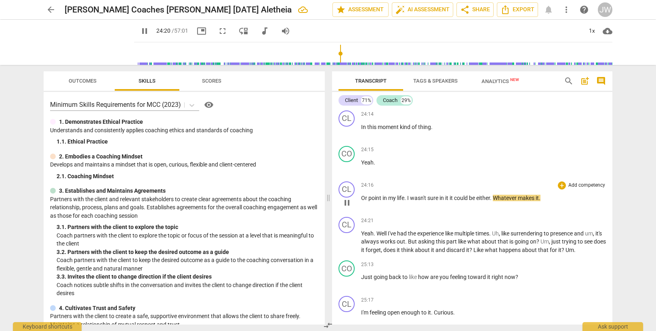
click at [439, 198] on span "sure" at bounding box center [433, 198] width 12 height 6
type input "1461"
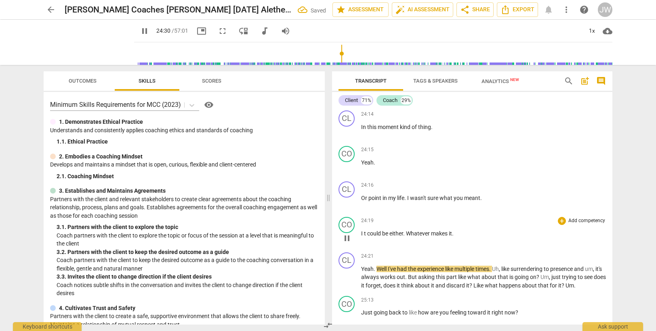
click at [364, 233] on span "t" at bounding box center [365, 234] width 3 height 6
type input "1471"
click at [390, 234] on span "either" at bounding box center [395, 234] width 14 height 6
click at [451, 233] on span "it" at bounding box center [448, 234] width 3 height 6
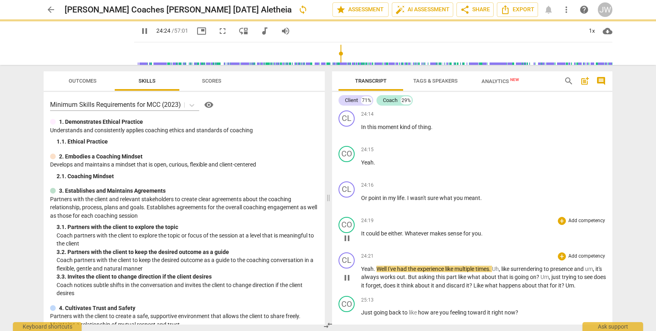
click at [466, 286] on span "discard" at bounding box center [456, 286] width 20 height 6
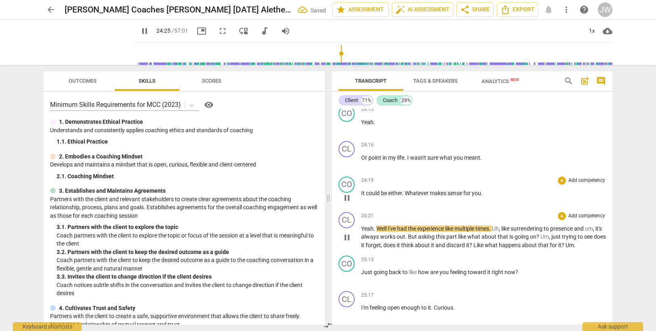
scroll to position [5631, 0]
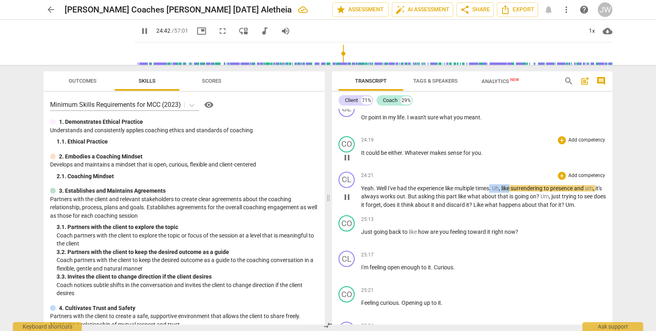
drag, startPoint x: 492, startPoint y: 190, endPoint x: 514, endPoint y: 189, distance: 21.4
click at [514, 189] on p "Yeah . Well I've had the experience like multiple times . [PERSON_NAME] , like …" at bounding box center [483, 197] width 245 height 25
type input "1483"
click at [594, 187] on p "Yeah . Well I've had the experience like multiple times of surrendering to pres…" at bounding box center [483, 197] width 245 height 25
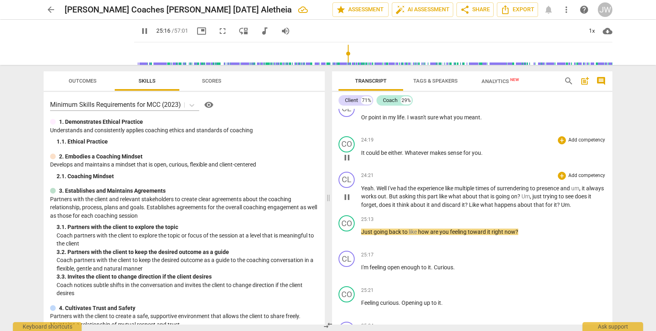
click at [589, 206] on p "Yeah . Well I've had the experience like multiple times of surrendering to pres…" at bounding box center [483, 197] width 245 height 25
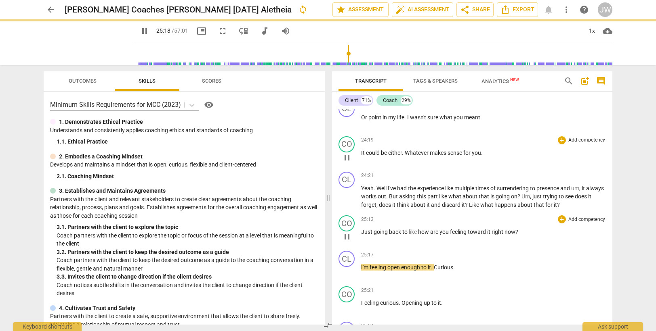
click at [362, 231] on span "Just" at bounding box center [367, 232] width 13 height 6
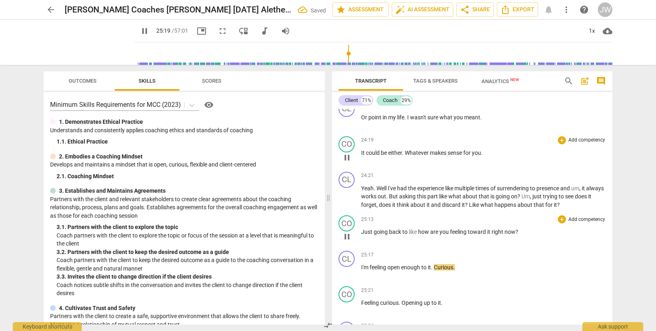
type input "1520"
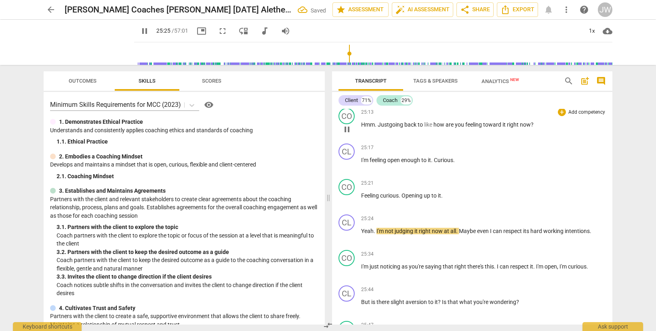
scroll to position [5752, 0]
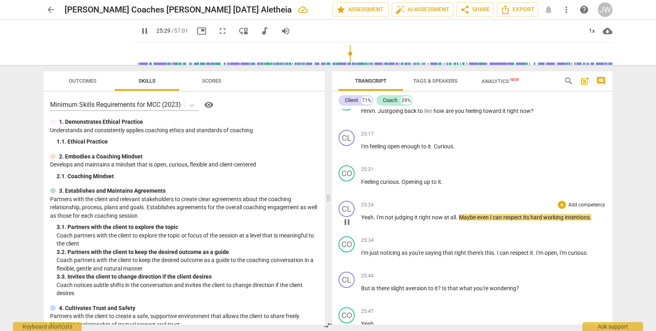
click at [546, 218] on span "working" at bounding box center [553, 217] width 21 height 6
type input "1531"
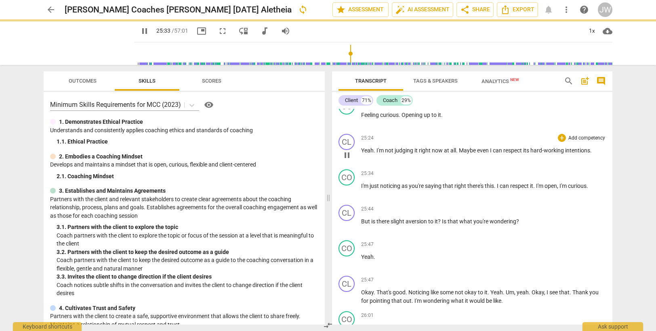
scroll to position [5833, 0]
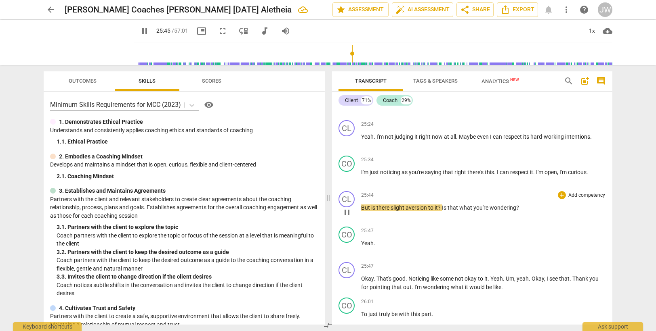
click at [361, 208] on div "play_arrow pause" at bounding box center [350, 213] width 21 height 10
click at [361, 208] on span "But" at bounding box center [366, 208] width 10 height 6
type input "1547"
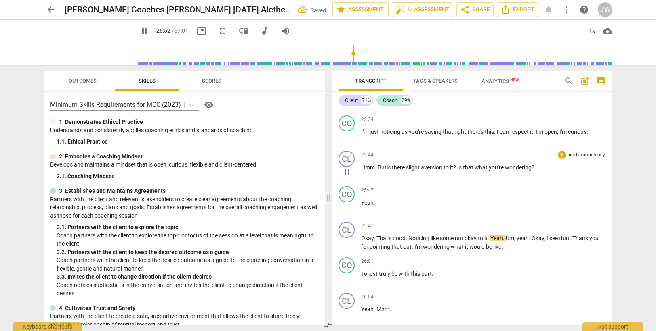
scroll to position [5913, 0]
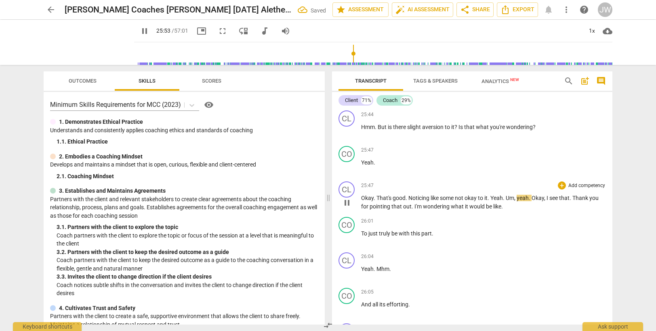
click at [476, 198] on span "okay" at bounding box center [470, 198] width 13 height 6
type input "1555"
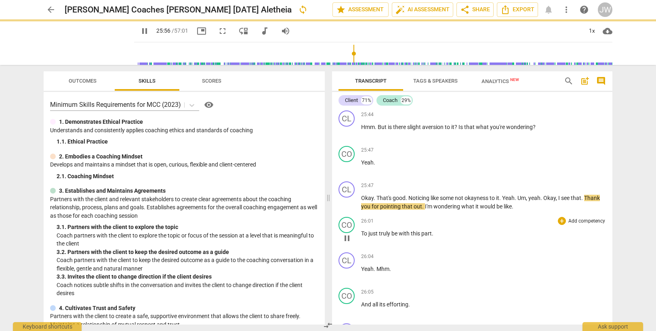
click at [494, 217] on div "CO play_arrow pause 26:01 + Add competency keyboard_arrow_right To just truly b…" at bounding box center [472, 232] width 280 height 36
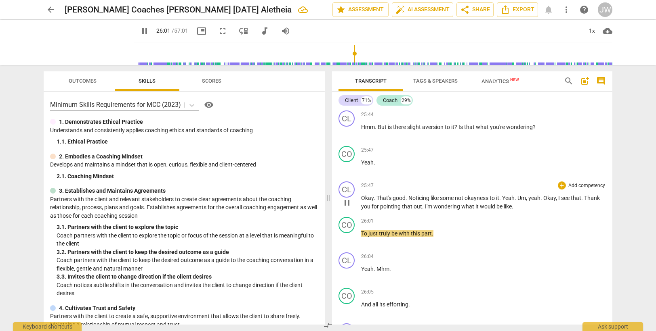
click at [425, 206] on span "I'm" at bounding box center [429, 206] width 8 height 6
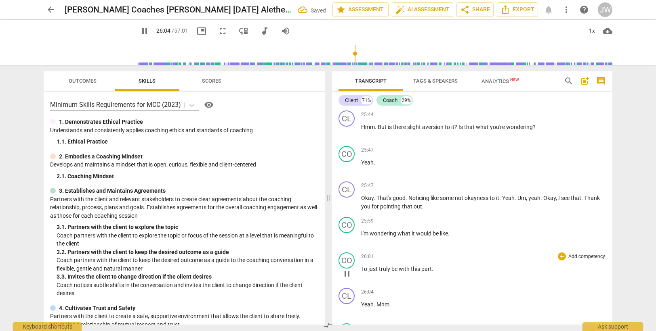
click at [363, 268] on span "To" at bounding box center [364, 269] width 7 height 6
type input "1565"
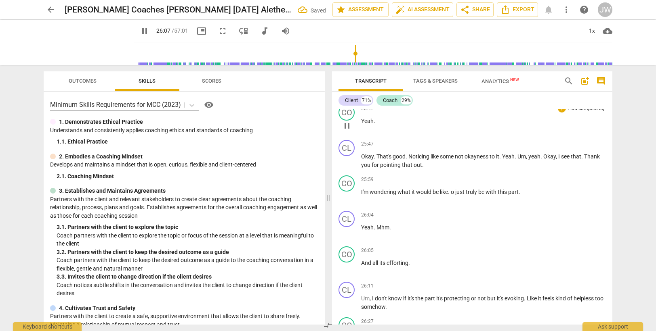
scroll to position [5904, 0]
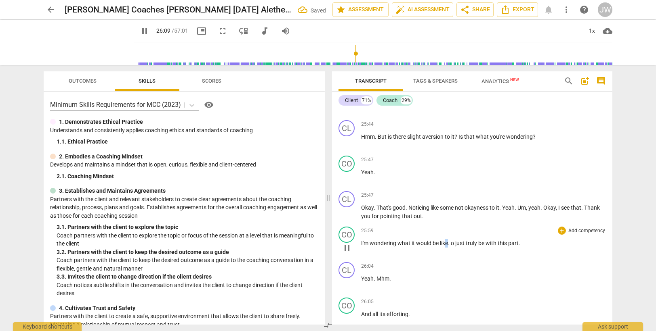
click at [447, 242] on span "like" at bounding box center [444, 243] width 8 height 6
type input "1571"
click at [464, 236] on div "25:59 + Add competency keyboard_arrow_right I'm wondering what it would be lik …" at bounding box center [483, 241] width 245 height 29
click at [461, 247] on p "I'm wondering what it would be lik to just truly be with this part ." at bounding box center [483, 243] width 245 height 8
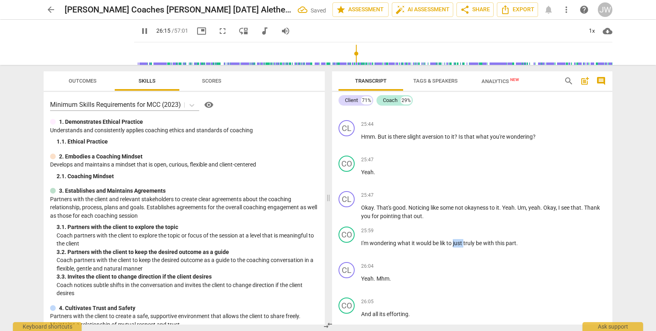
click at [461, 247] on p "I'm wondering what it would be lik to just truly be with this part ." at bounding box center [483, 243] width 245 height 8
click at [445, 242] on span "lik" at bounding box center [443, 243] width 6 height 6
type input "1578"
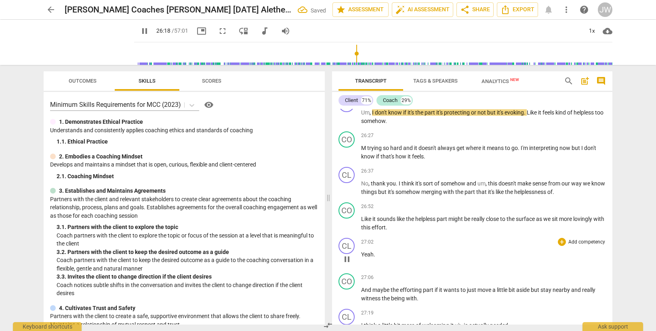
click at [437, 243] on div "27:02 + Add competency keyboard_arrow_right" at bounding box center [483, 242] width 245 height 8
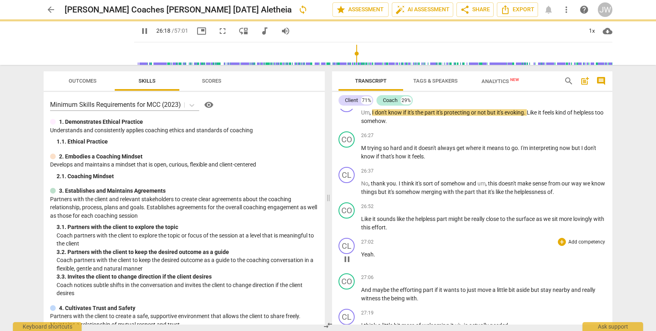
click at [437, 243] on div "27:02 + Add competency keyboard_arrow_right" at bounding box center [483, 242] width 245 height 8
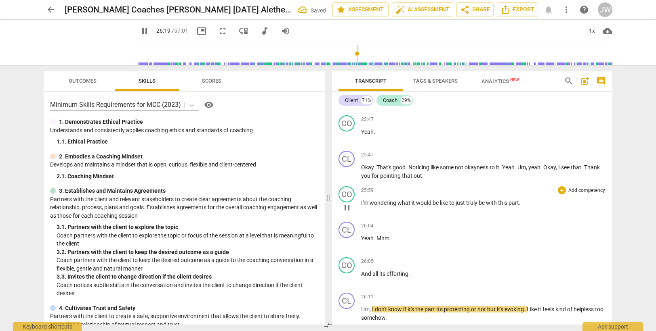
scroll to position [5939, 0]
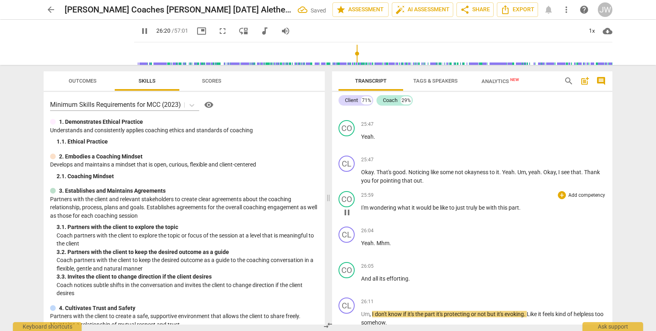
click at [447, 205] on span "like" at bounding box center [444, 208] width 9 height 6
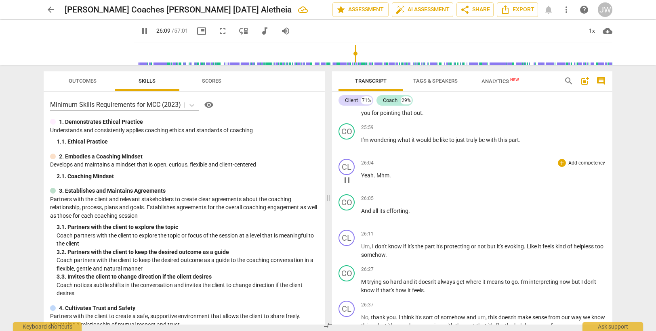
scroll to position [6020, 0]
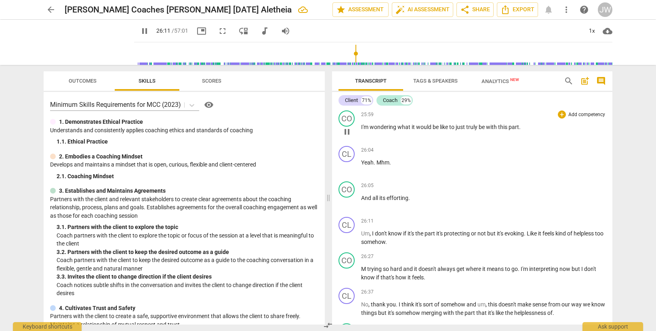
click at [522, 126] on p "I'm wondering what it would be like to just truly be with this part ." at bounding box center [483, 127] width 245 height 8
type input "1572"
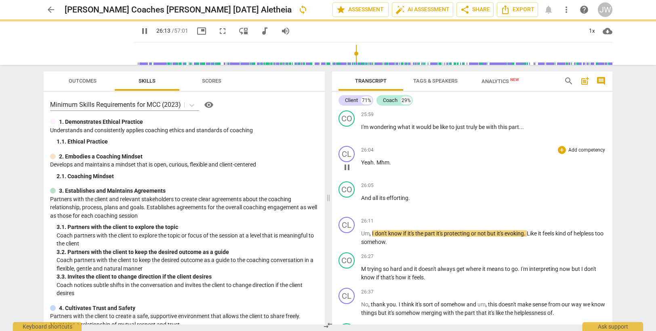
click at [362, 162] on span "Yeah" at bounding box center [367, 162] width 13 height 6
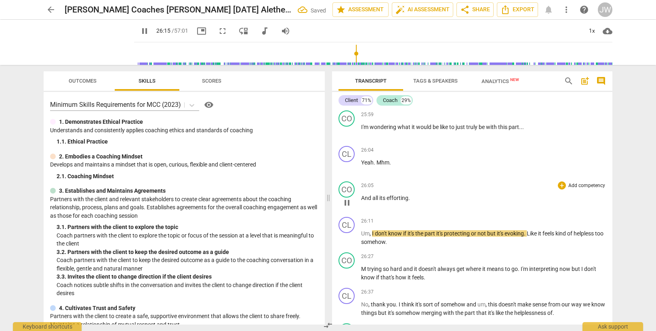
click at [362, 197] on span "And" at bounding box center [366, 198] width 11 height 6
type input "1577"
click at [401, 253] on div "26:27 + Add competency keyboard_arrow_right" at bounding box center [483, 257] width 245 height 8
click at [390, 163] on span "." at bounding box center [390, 162] width 2 height 6
type input "1583"
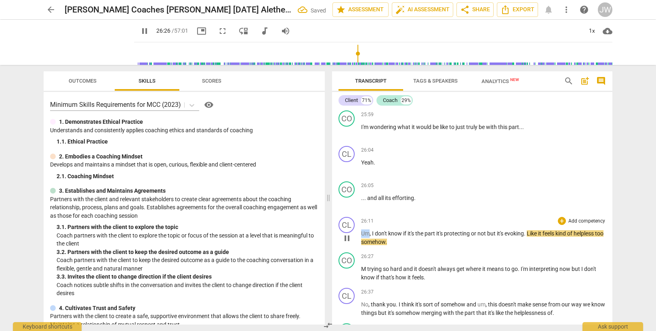
drag, startPoint x: 361, startPoint y: 234, endPoint x: 368, endPoint y: 233, distance: 6.6
click at [368, 233] on span "Um" at bounding box center [365, 234] width 8 height 6
type input "1587"
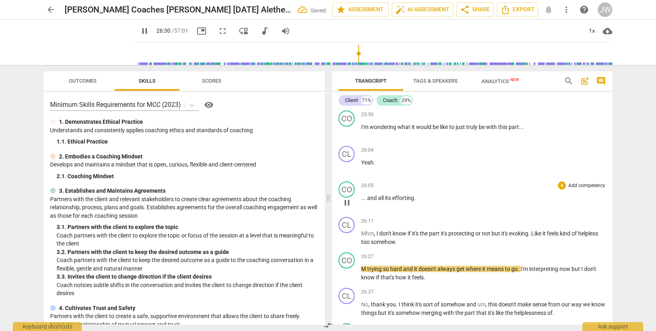
click at [394, 195] on span "efforting" at bounding box center [403, 198] width 22 height 6
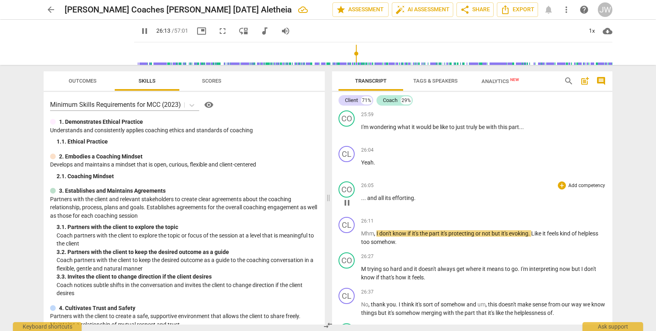
click at [422, 199] on p ". . . and all its efforting ." at bounding box center [483, 198] width 245 height 8
type input "1575"
click at [361, 233] on span "Mhm" at bounding box center [367, 234] width 13 height 6
click at [376, 233] on span "," at bounding box center [375, 234] width 2 height 6
type input "1585"
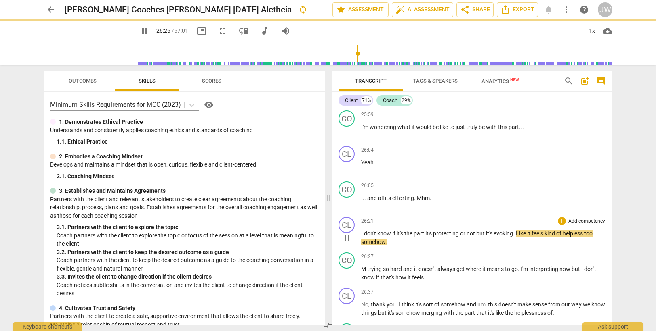
click at [513, 232] on span "evoking" at bounding box center [502, 234] width 19 height 6
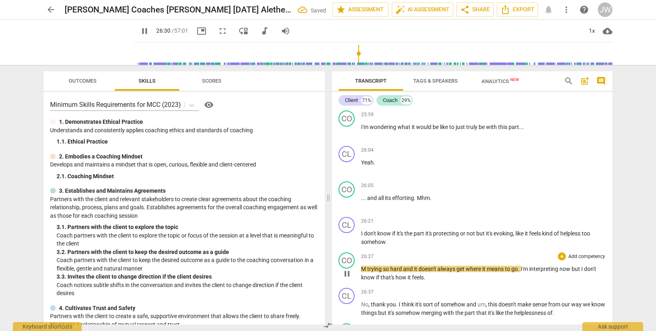
click at [366, 268] on span "M" at bounding box center [364, 269] width 6 height 6
type input "1591"
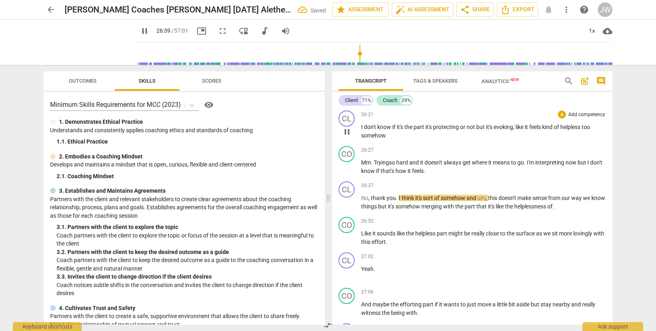
scroll to position [6141, 0]
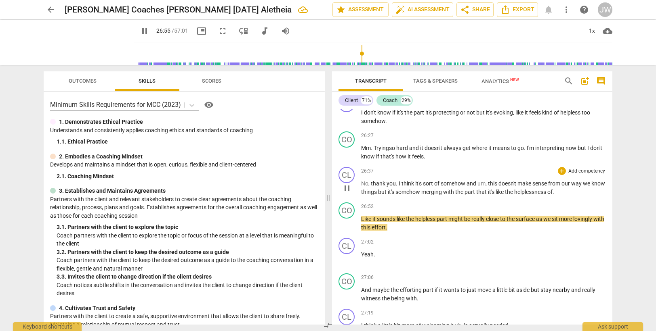
click at [554, 191] on span "." at bounding box center [553, 192] width 2 height 6
type input "1616"
drag, startPoint x: 374, startPoint y: 219, endPoint x: 354, endPoint y: 220, distance: 19.8
click at [354, 220] on div "CO play_arrow pause 26:52 + Add competency keyboard_arrow_right Like it sounds …" at bounding box center [472, 217] width 280 height 36
type input "1621"
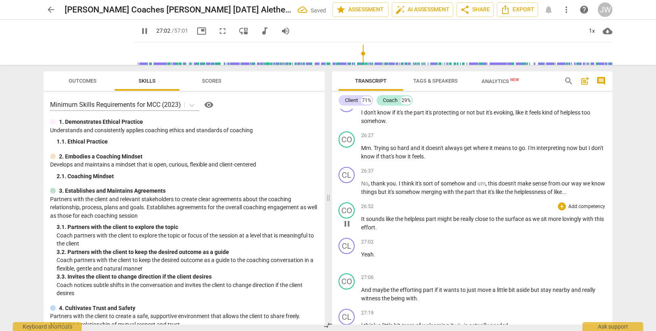
click at [464, 233] on div "CO play_arrow pause 26:52 + Add competency keyboard_arrow_right It sounds like …" at bounding box center [472, 217] width 280 height 36
click at [377, 227] on span "." at bounding box center [376, 227] width 2 height 6
type input "1626"
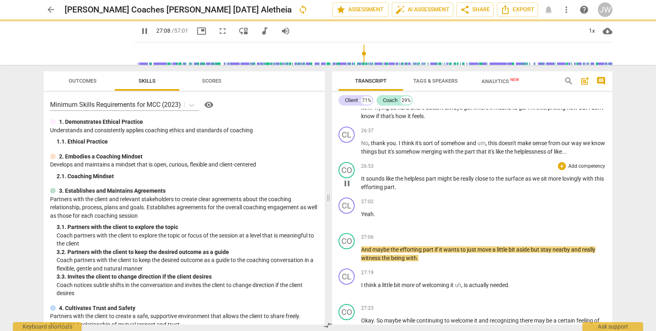
scroll to position [6222, 0]
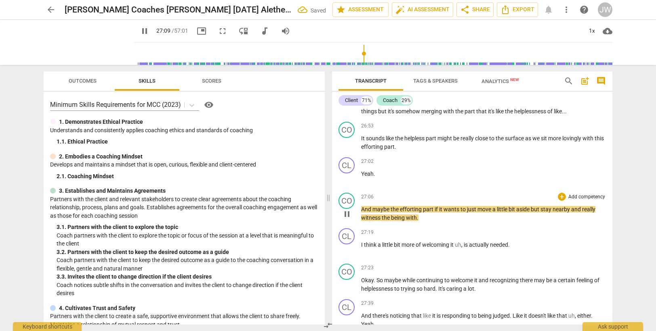
click at [471, 223] on div "CO play_arrow pause 27:06 + Add competency keyboard_arrow_right And maybe the e…" at bounding box center [472, 208] width 280 height 36
click at [417, 218] on span "." at bounding box center [418, 218] width 2 height 6
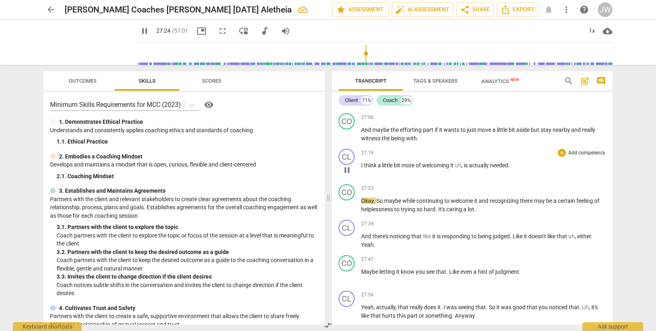
scroll to position [6303, 0]
click at [455, 207] on span "caring" at bounding box center [454, 208] width 17 height 6
type input "1658"
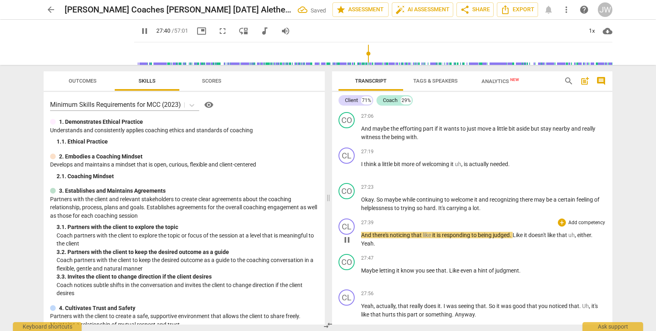
click at [455, 250] on div "CL play_arrow pause 27:39 + Add competency keyboard_arrow_right And there's not…" at bounding box center [472, 234] width 280 height 36
click at [580, 236] on span "either" at bounding box center [584, 235] width 14 height 6
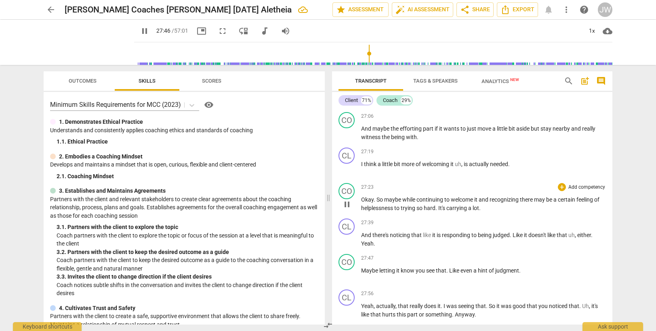
type input "1667"
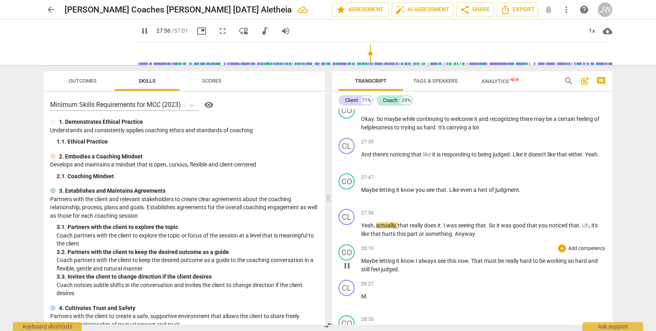
scroll to position [6424, 0]
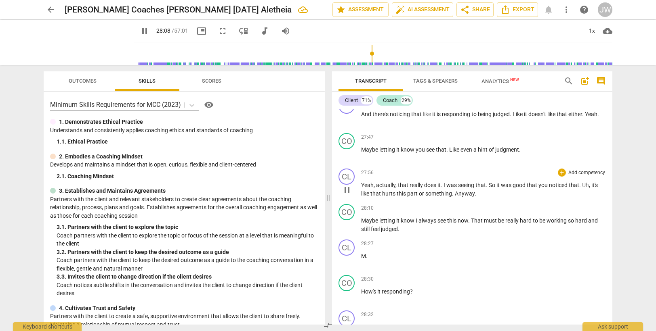
click at [451, 194] on span "something" at bounding box center [438, 194] width 27 height 6
type input "1690"
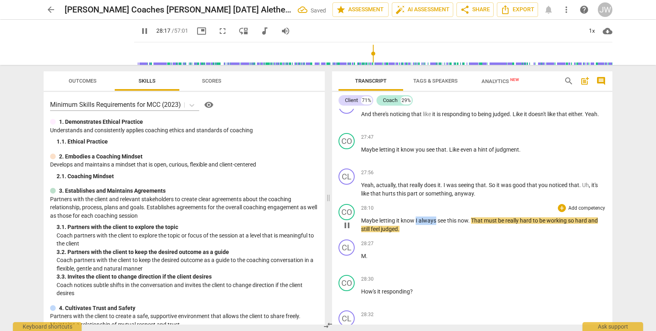
drag, startPoint x: 416, startPoint y: 219, endPoint x: 436, endPoint y: 218, distance: 20.2
click at [436, 218] on p "Maybe letting it know I always see this now . That must be really hard to be wo…" at bounding box center [483, 225] width 245 height 17
type input "1698"
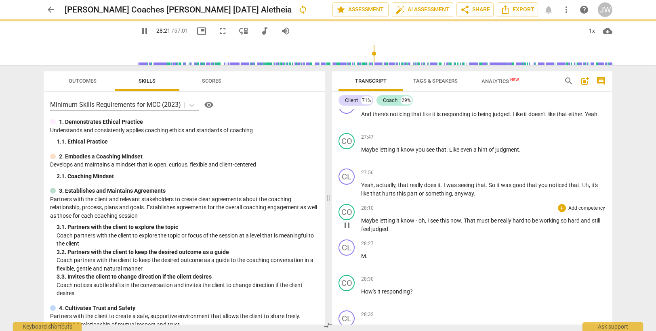
click at [446, 234] on div "CO play_arrow pause 28:10 + Add competency keyboard_arrow_right Maybe letting i…" at bounding box center [472, 219] width 280 height 36
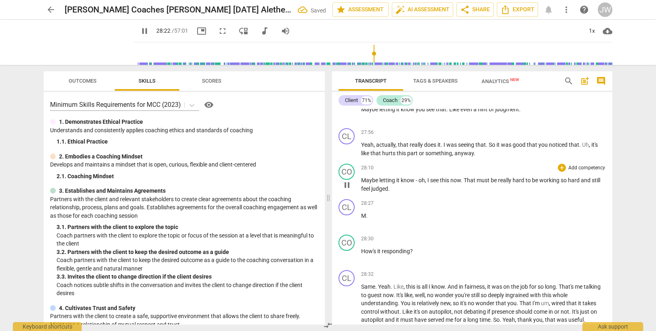
scroll to position [6505, 0]
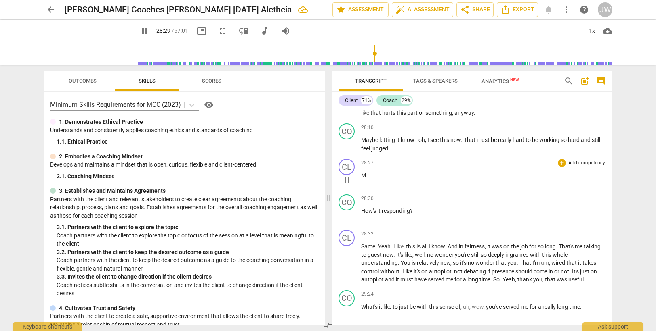
click at [361, 175] on span "M" at bounding box center [363, 175] width 5 height 6
type input "1711"
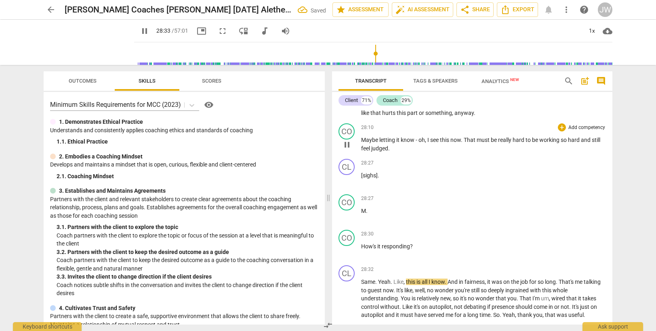
scroll to position [6521, 0]
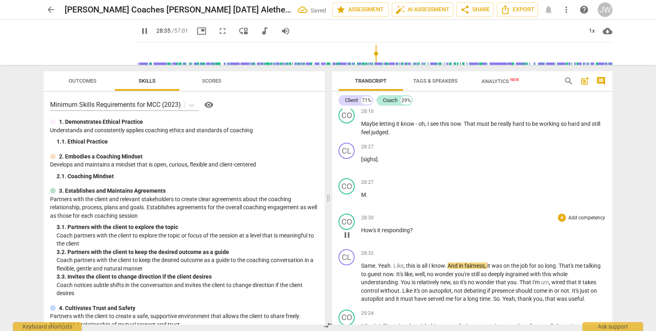
click at [362, 232] on span "How's" at bounding box center [369, 230] width 16 height 6
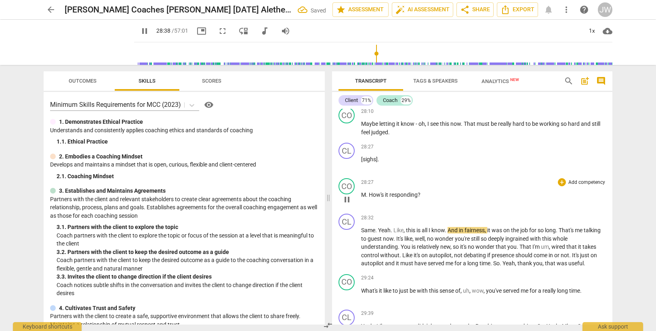
click at [364, 194] on span "M" at bounding box center [363, 195] width 5 height 6
type input "1719"
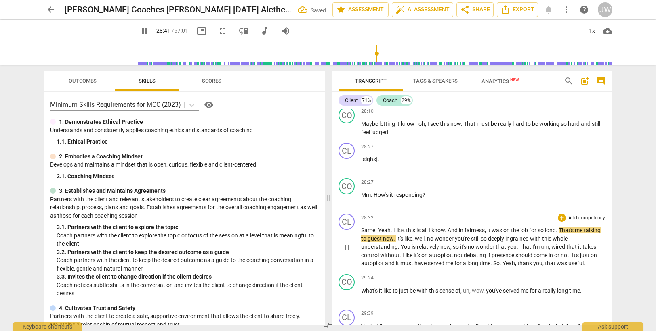
click at [365, 231] on span "Same" at bounding box center [368, 230] width 14 height 6
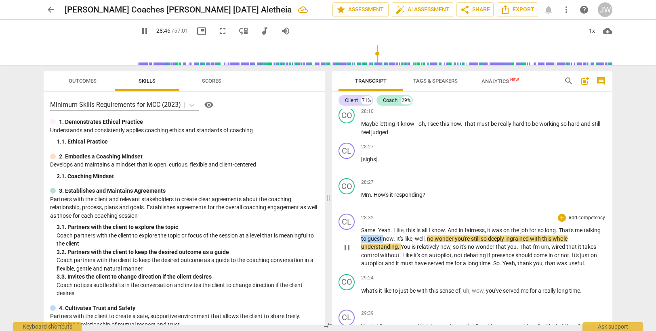
drag, startPoint x: 379, startPoint y: 239, endPoint x: 401, endPoint y: 237, distance: 21.5
click at [401, 237] on p "Same . Yeah . Like , this is all I know . And in fairness , it was on the job f…" at bounding box center [483, 248] width 245 height 42
type input "1728"
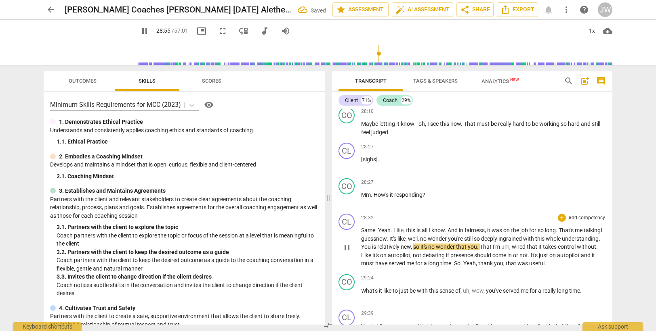
click at [448, 239] on span "wonder" at bounding box center [438, 239] width 20 height 6
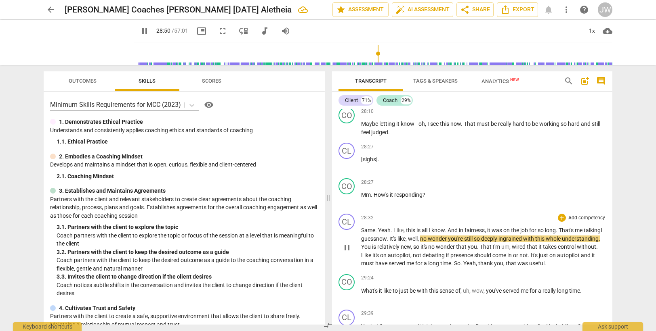
click at [464, 239] on span "you're" at bounding box center [456, 239] width 16 height 6
click at [481, 239] on span "so" at bounding box center [477, 239] width 7 height 6
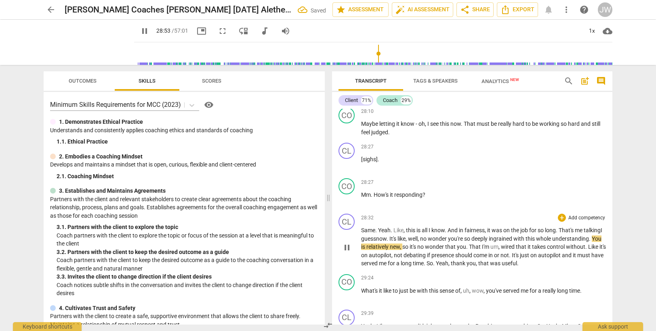
click at [552, 242] on span "understanding" at bounding box center [570, 239] width 37 height 6
click at [464, 247] on span "." at bounding box center [462, 247] width 3 height 6
click at [482, 248] on span "I'm" at bounding box center [478, 247] width 8 height 6
click at [566, 250] on span "." at bounding box center [567, 247] width 3 height 6
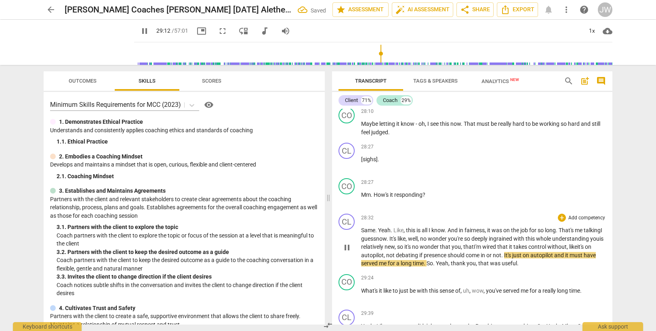
click at [504, 256] on span "." at bounding box center [502, 255] width 3 height 6
click at [602, 252] on p "Same . Yeah . Like , this is all I know . And in fairness , it was on the job f…" at bounding box center [483, 248] width 245 height 42
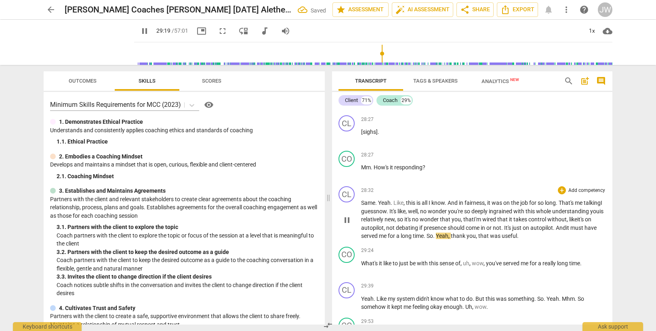
scroll to position [6561, 0]
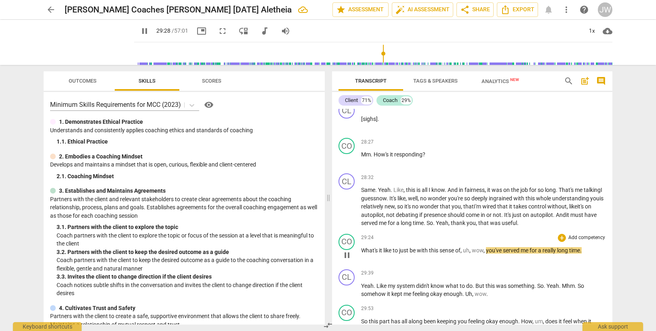
type input "1769"
click at [472, 251] on span "," at bounding box center [470, 251] width 2 height 6
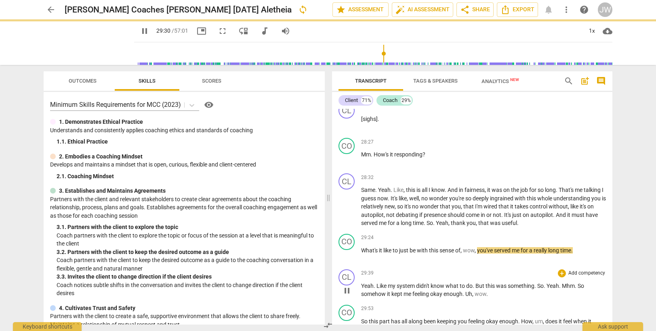
click at [436, 289] on p "Yeah . Like my system didn't know what to do . But this was something . So . Ye…" at bounding box center [483, 290] width 245 height 17
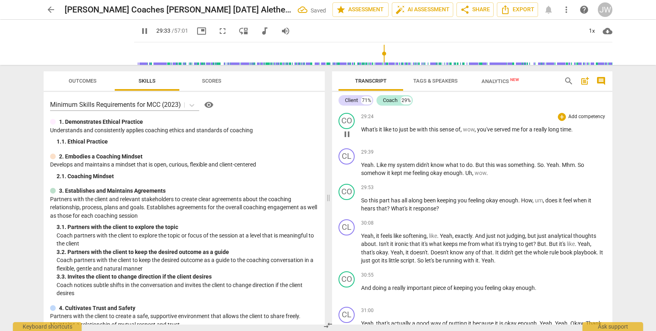
scroll to position [6723, 0]
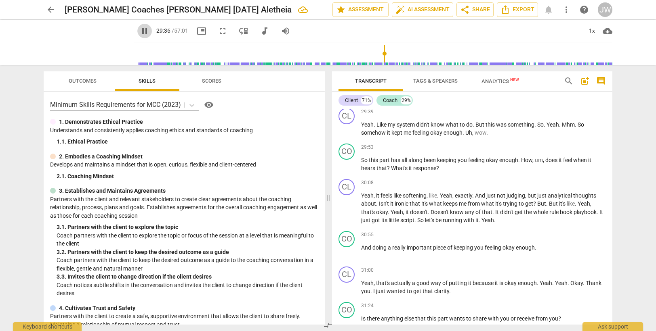
click at [140, 29] on span "pause" at bounding box center [145, 31] width 10 height 10
type input "1776"
